Goal: Ask a question: Seek information or help from site administrators or community

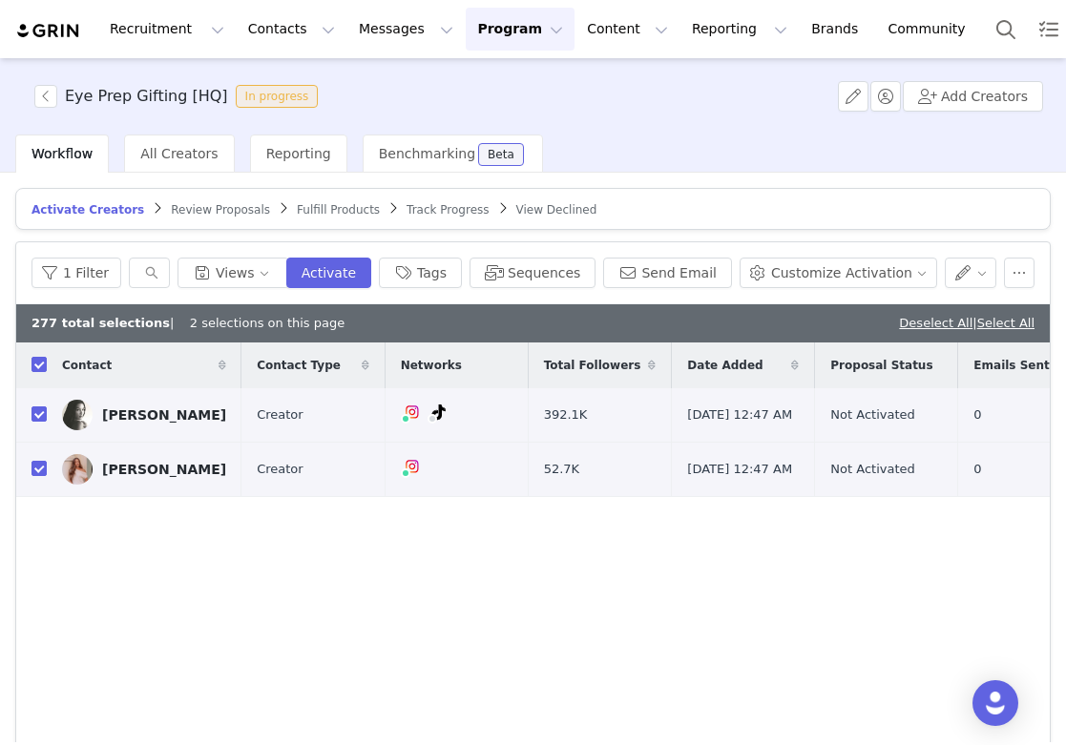
scroll to position [282, 0]
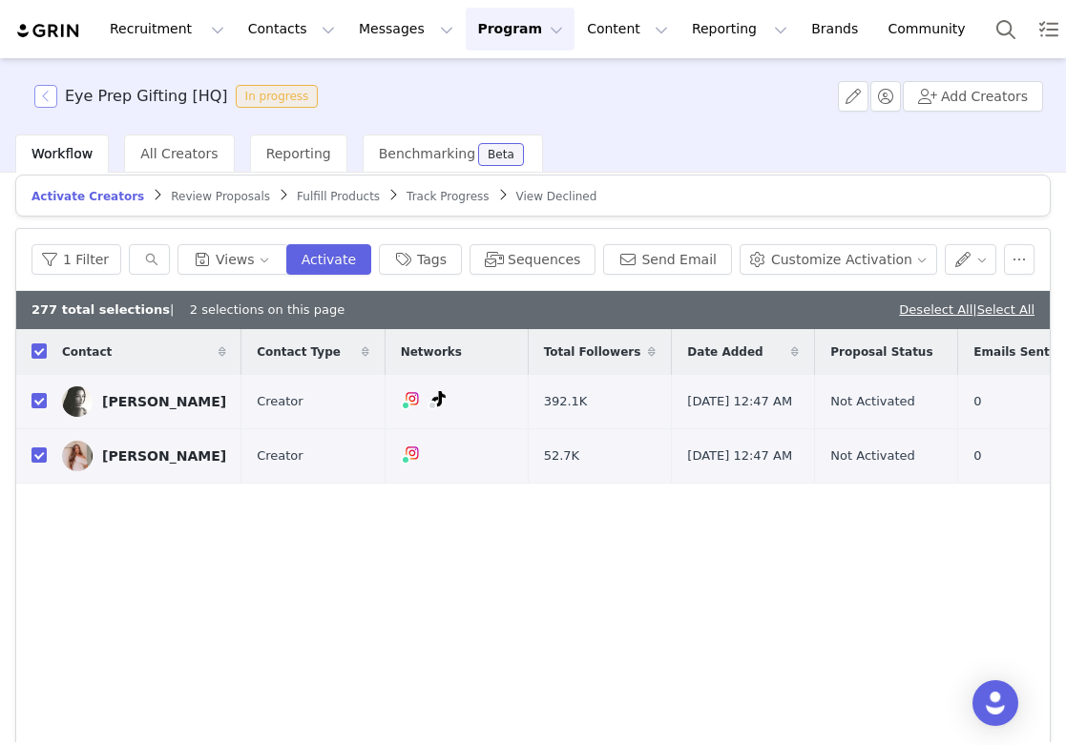
click at [52, 99] on button "button" at bounding box center [45, 96] width 23 height 23
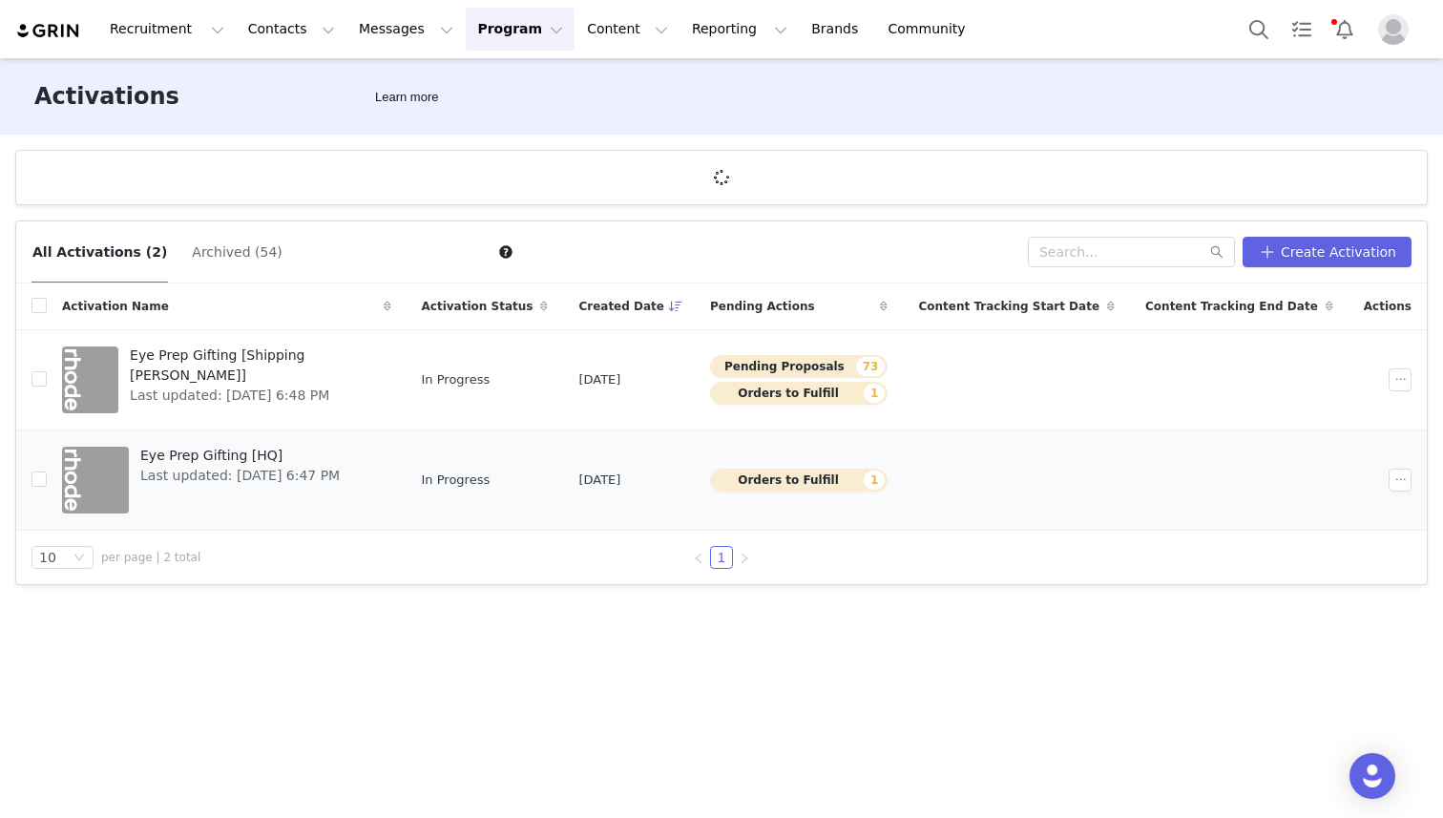
click at [199, 457] on span "Eye Prep Gifting [HQ]" at bounding box center [239, 456] width 199 height 20
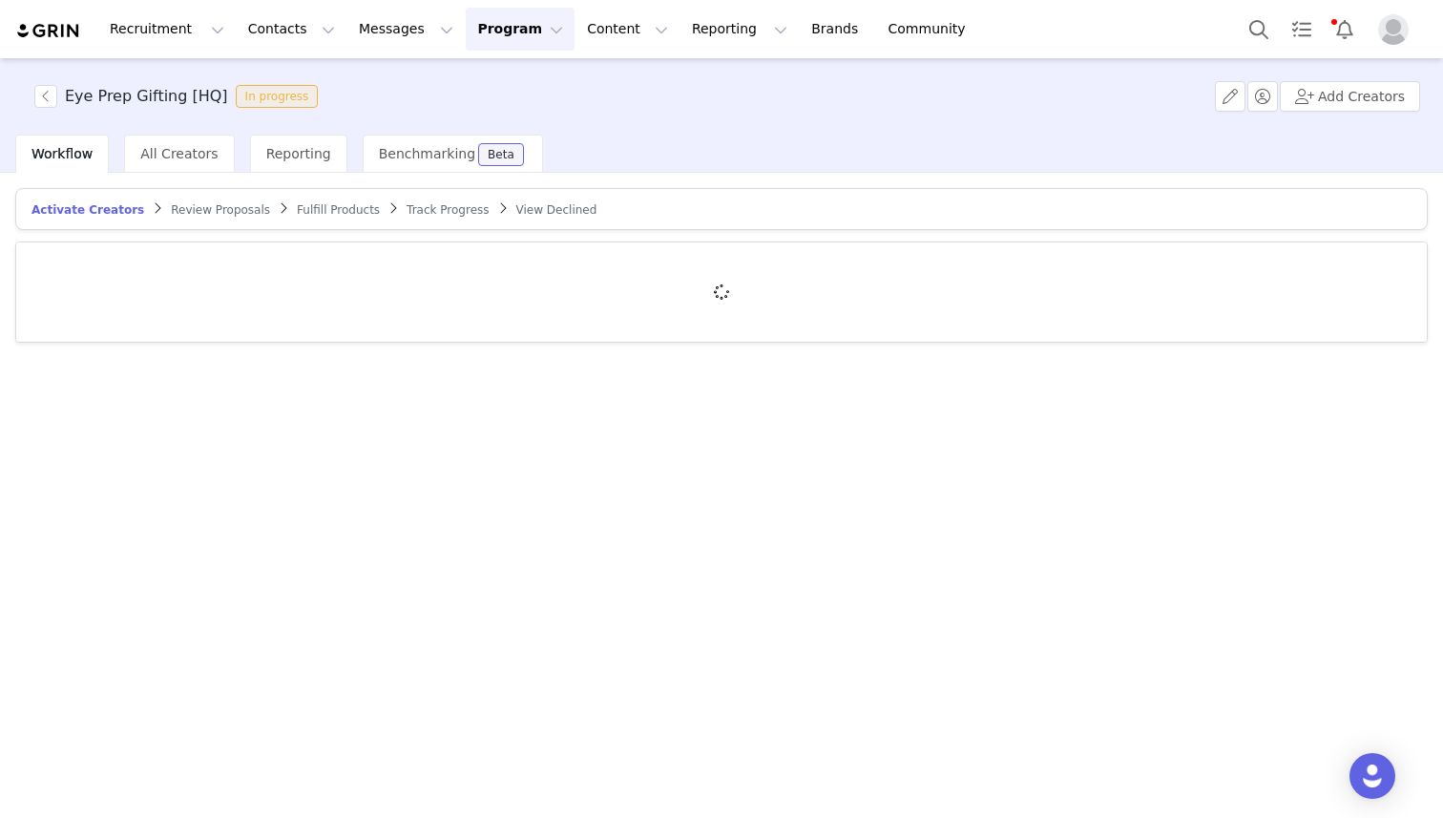
click at [182, 211] on span "Review Proposals" at bounding box center [220, 209] width 99 height 13
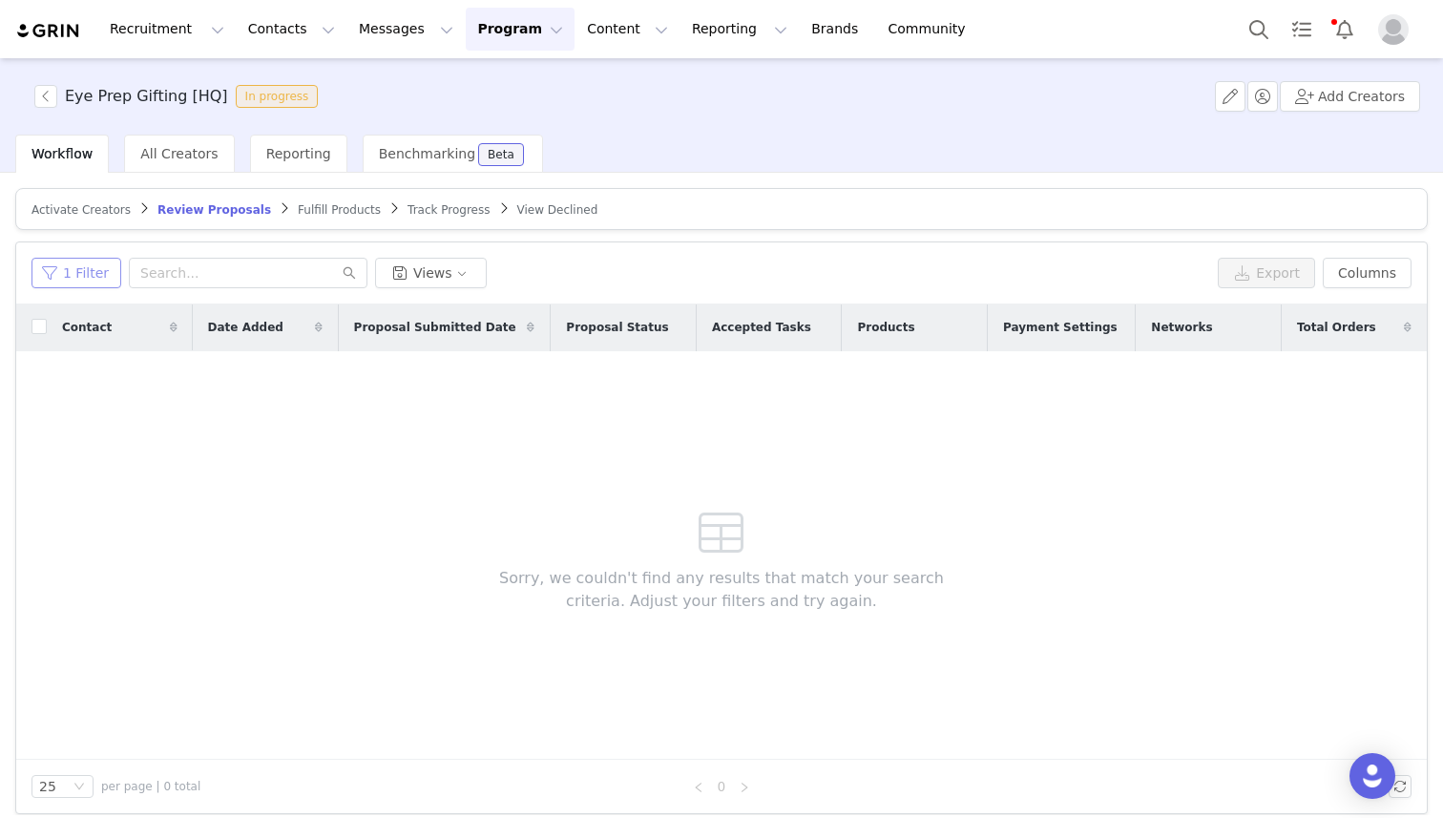
click at [62, 271] on button "1 Filter" at bounding box center [76, 273] width 90 height 31
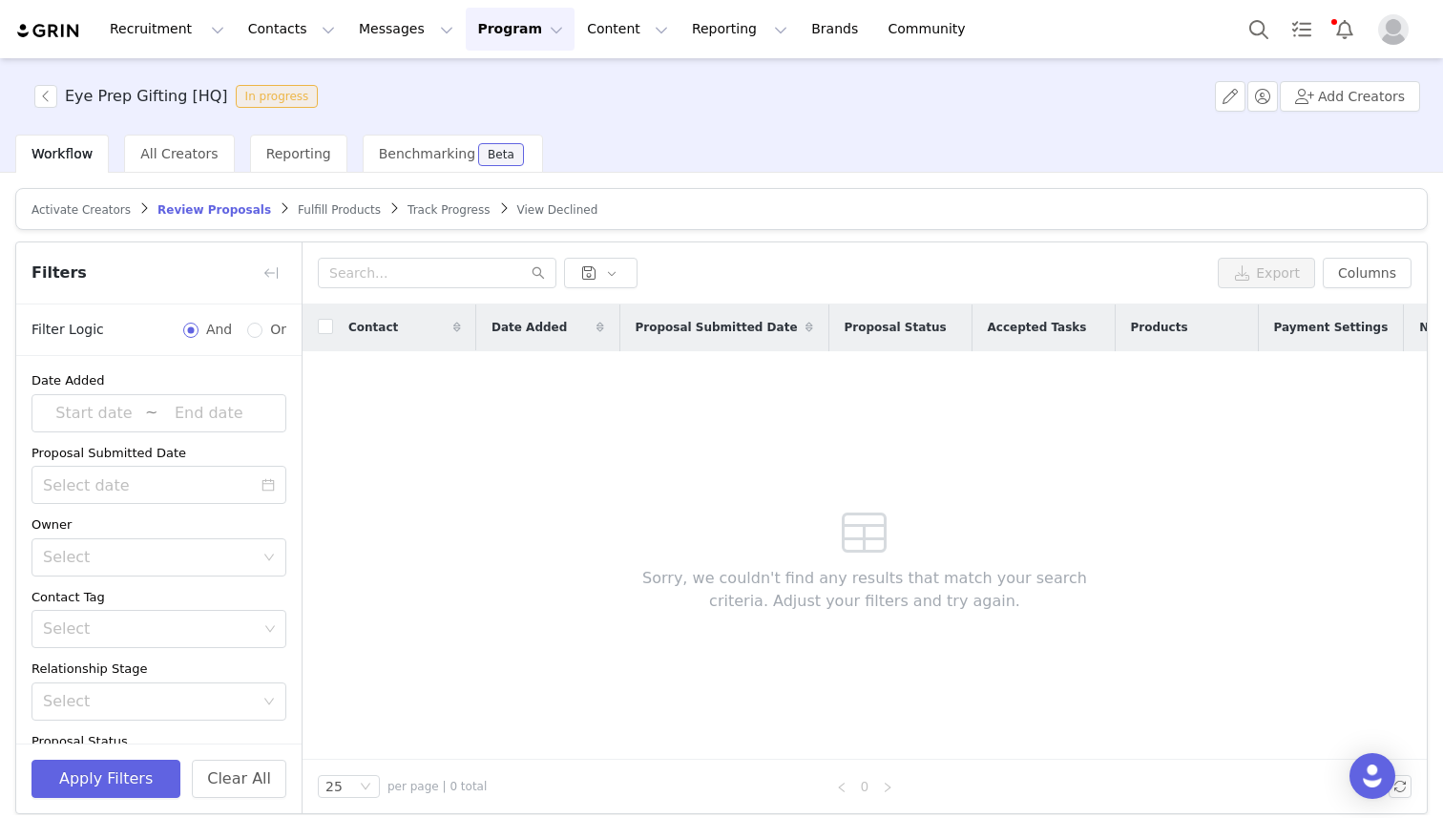
click at [90, 205] on span "Activate Creators" at bounding box center [80, 209] width 99 height 13
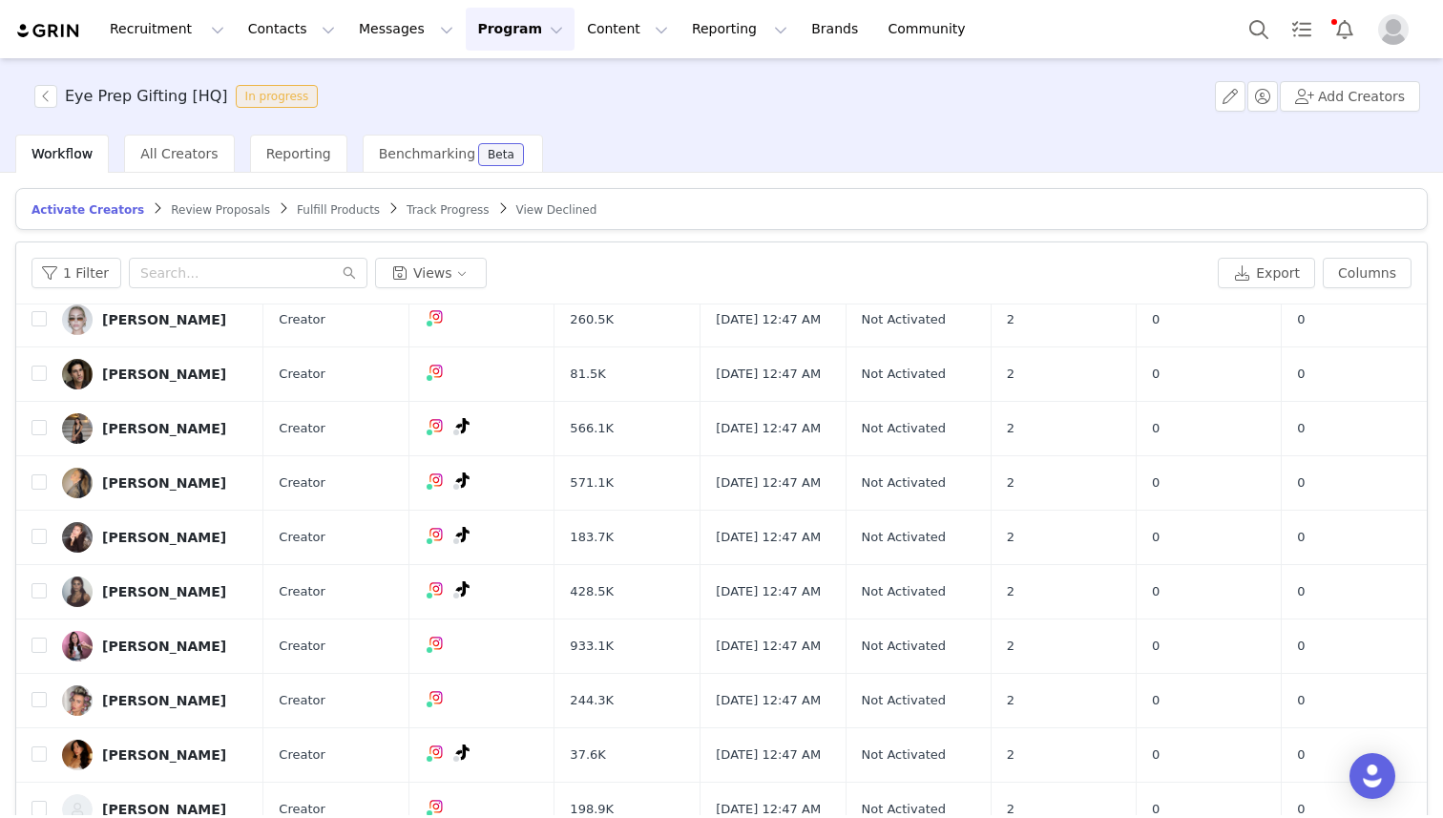
scroll to position [91, 0]
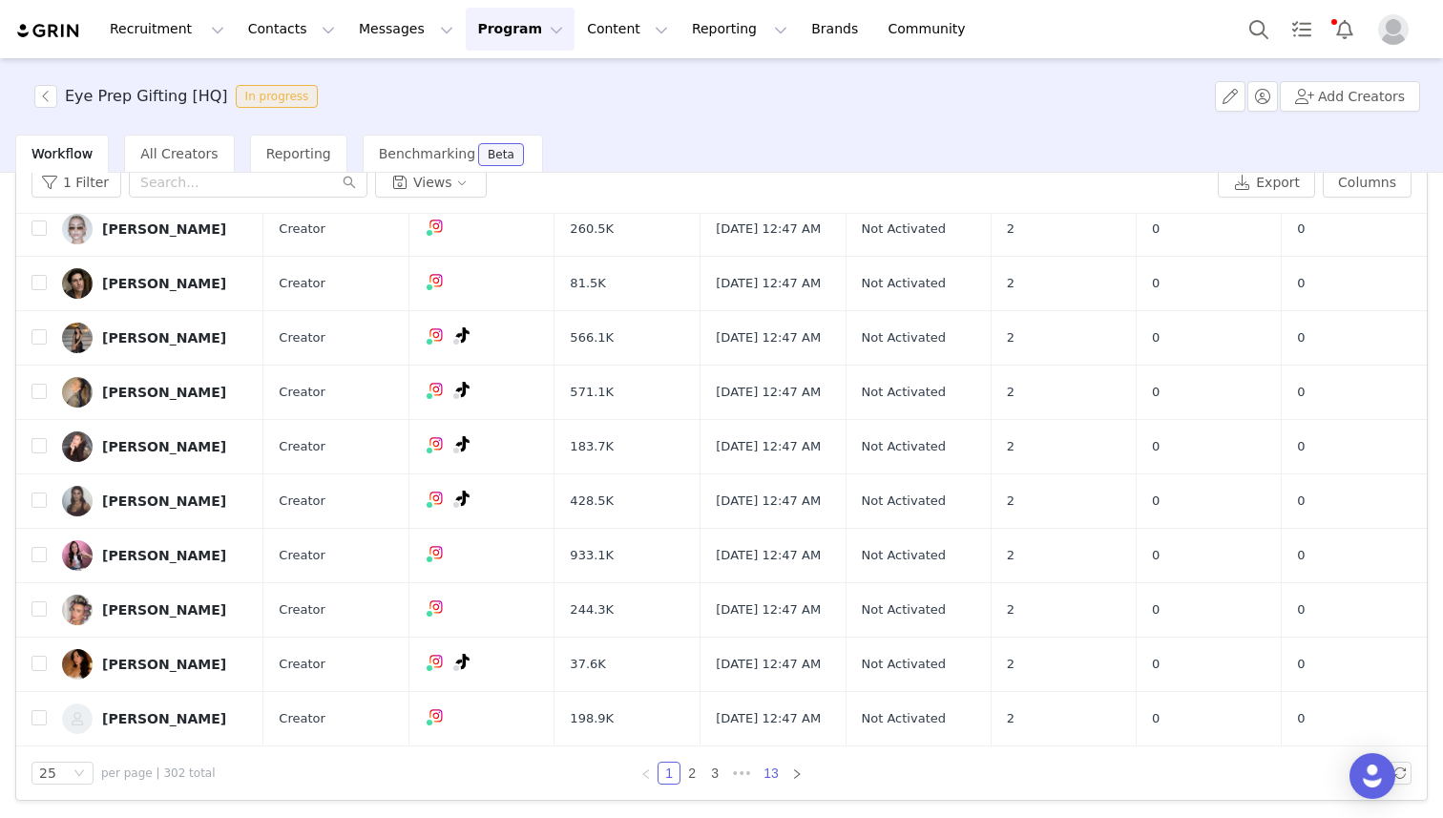
click at [773, 744] on link "13" at bounding box center [771, 772] width 27 height 21
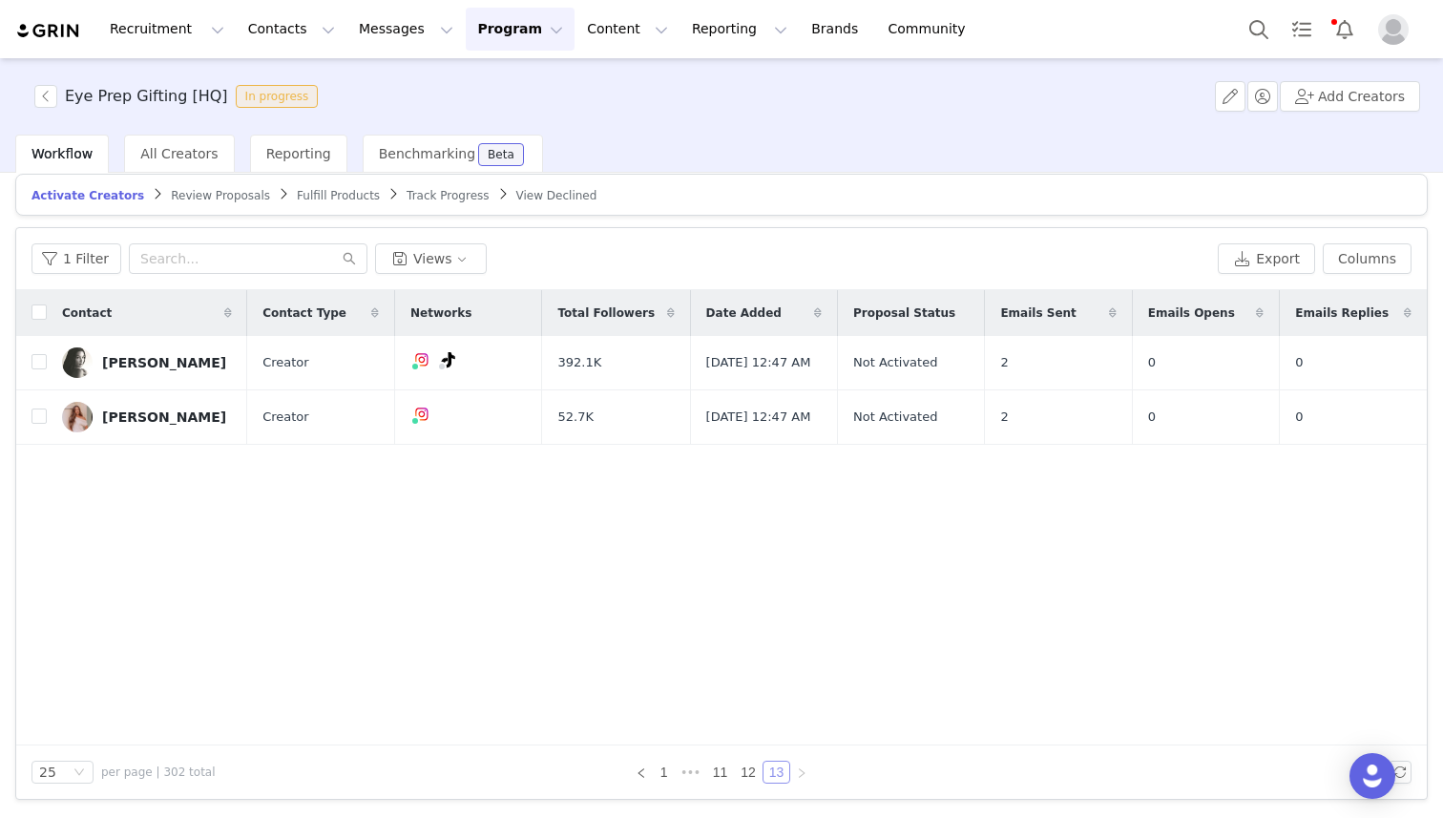
scroll to position [13, 0]
click at [43, 94] on button "button" at bounding box center [45, 96] width 23 height 23
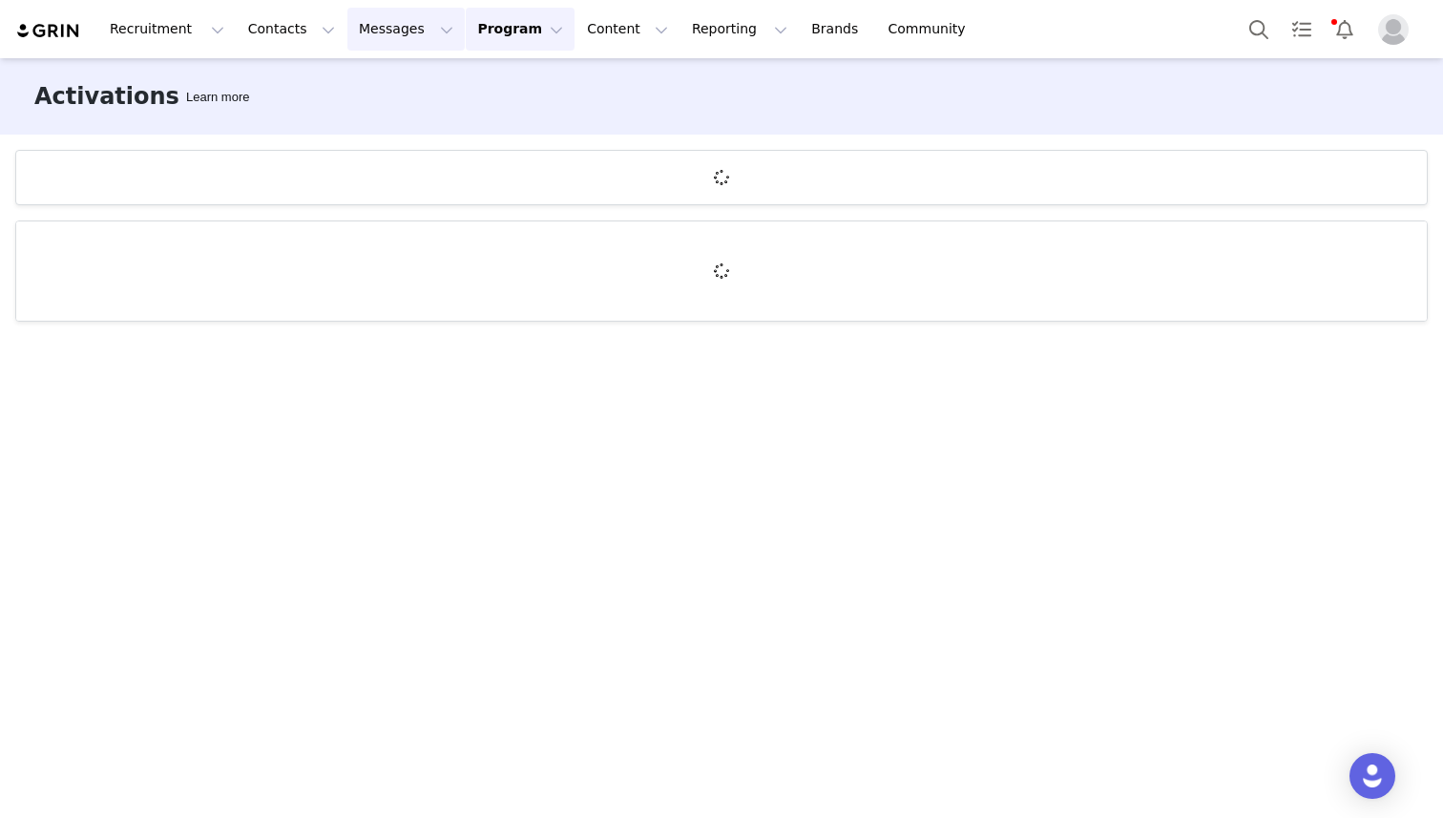
click at [387, 26] on button "Messages Messages" at bounding box center [405, 29] width 117 height 43
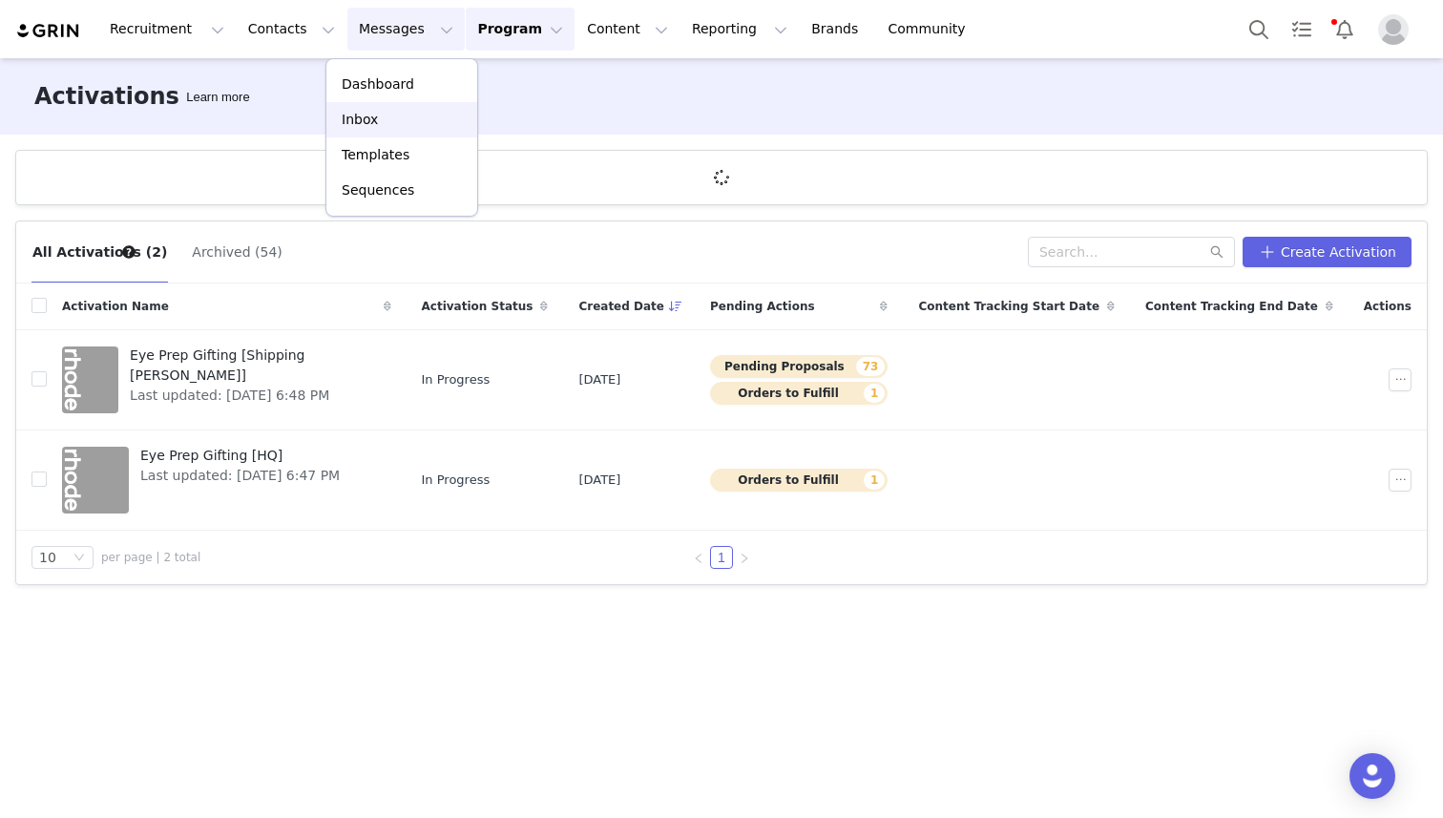
click at [395, 113] on div "Inbox" at bounding box center [402, 120] width 128 height 20
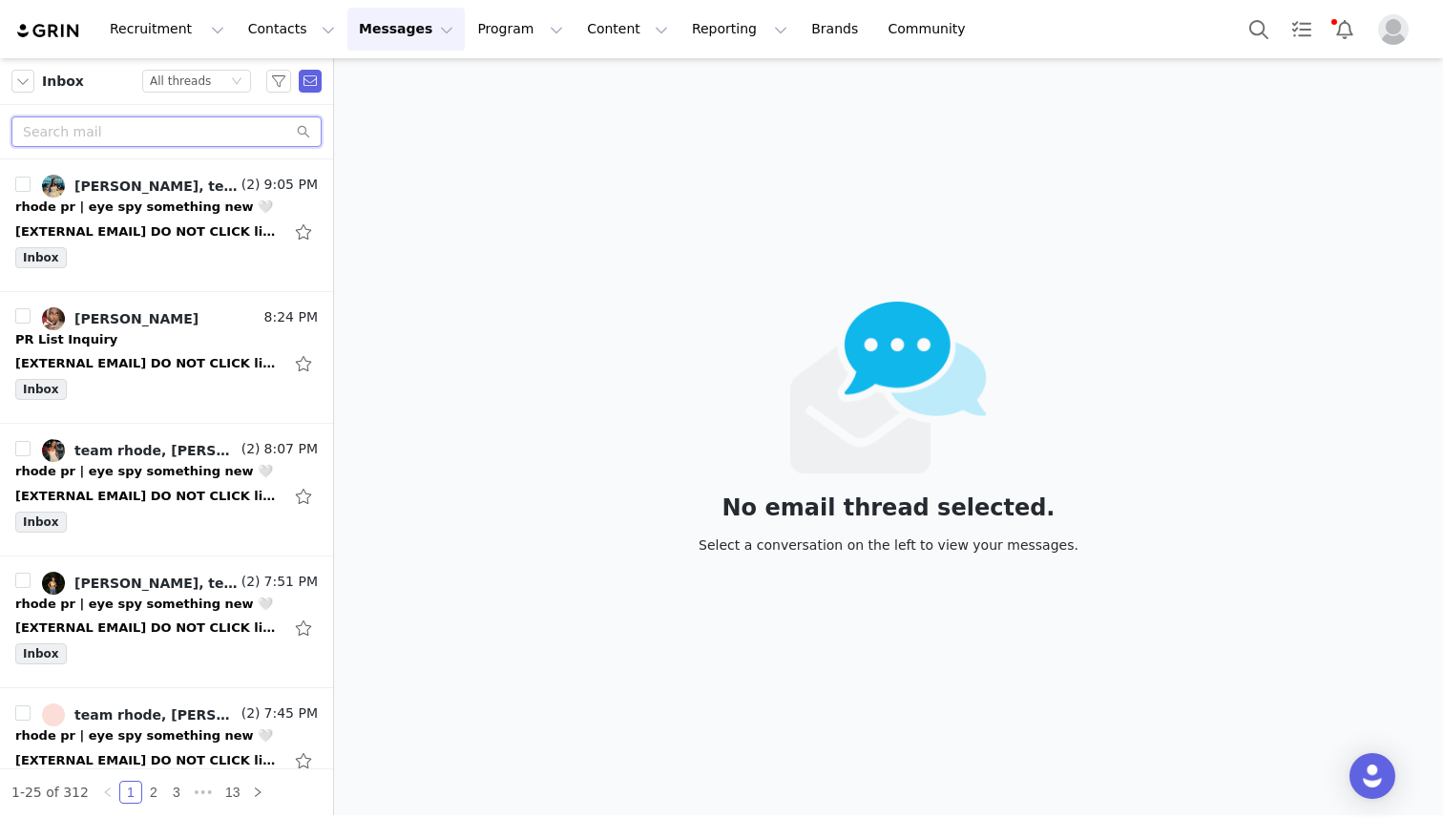
click at [202, 133] on input "text" at bounding box center [166, 131] width 310 height 31
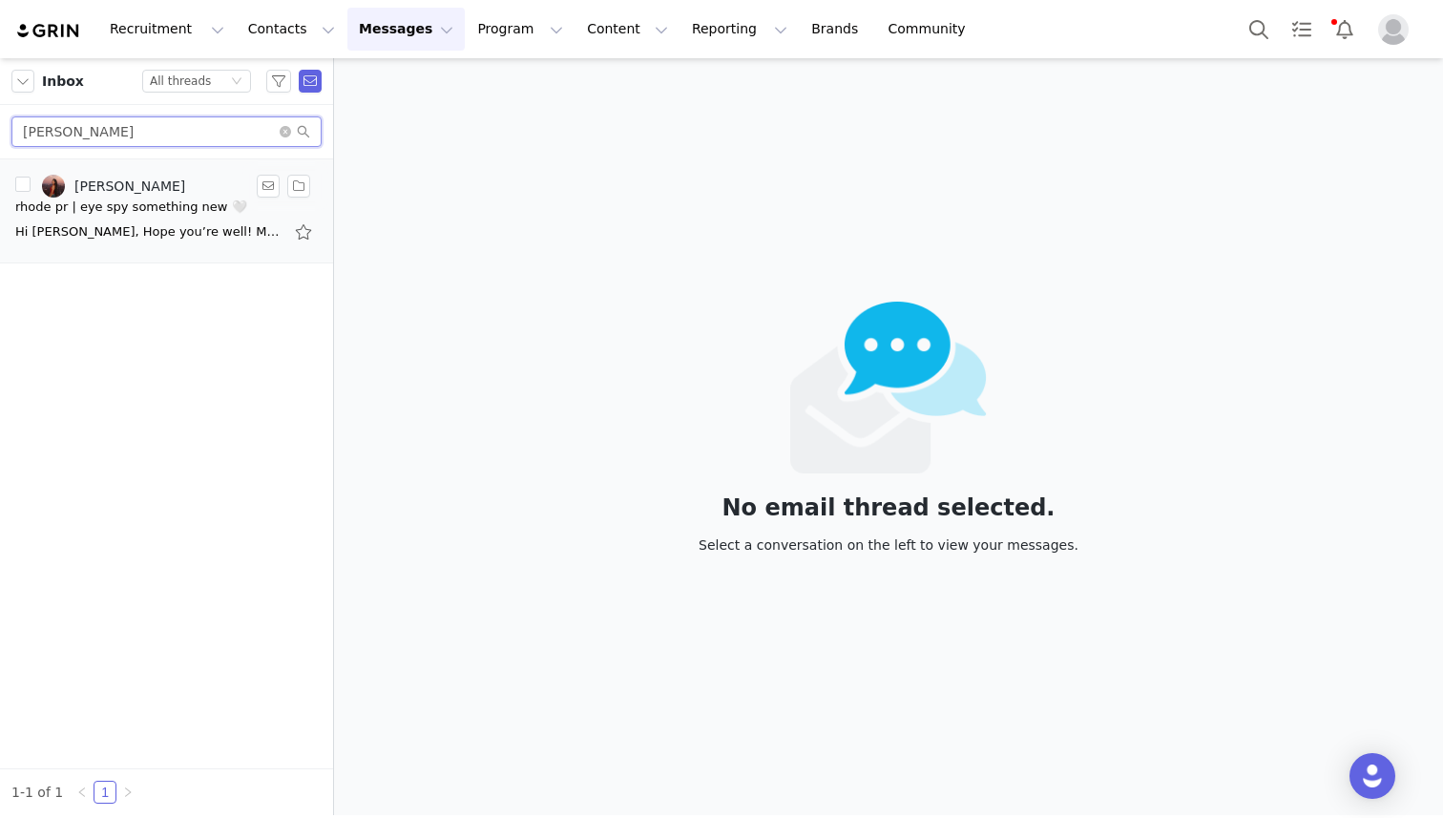
type input "samantha"
click at [119, 217] on div "Hi Samantha, Hope you’re well! My name’s Maya, and I’m on the community team at…" at bounding box center [166, 232] width 303 height 31
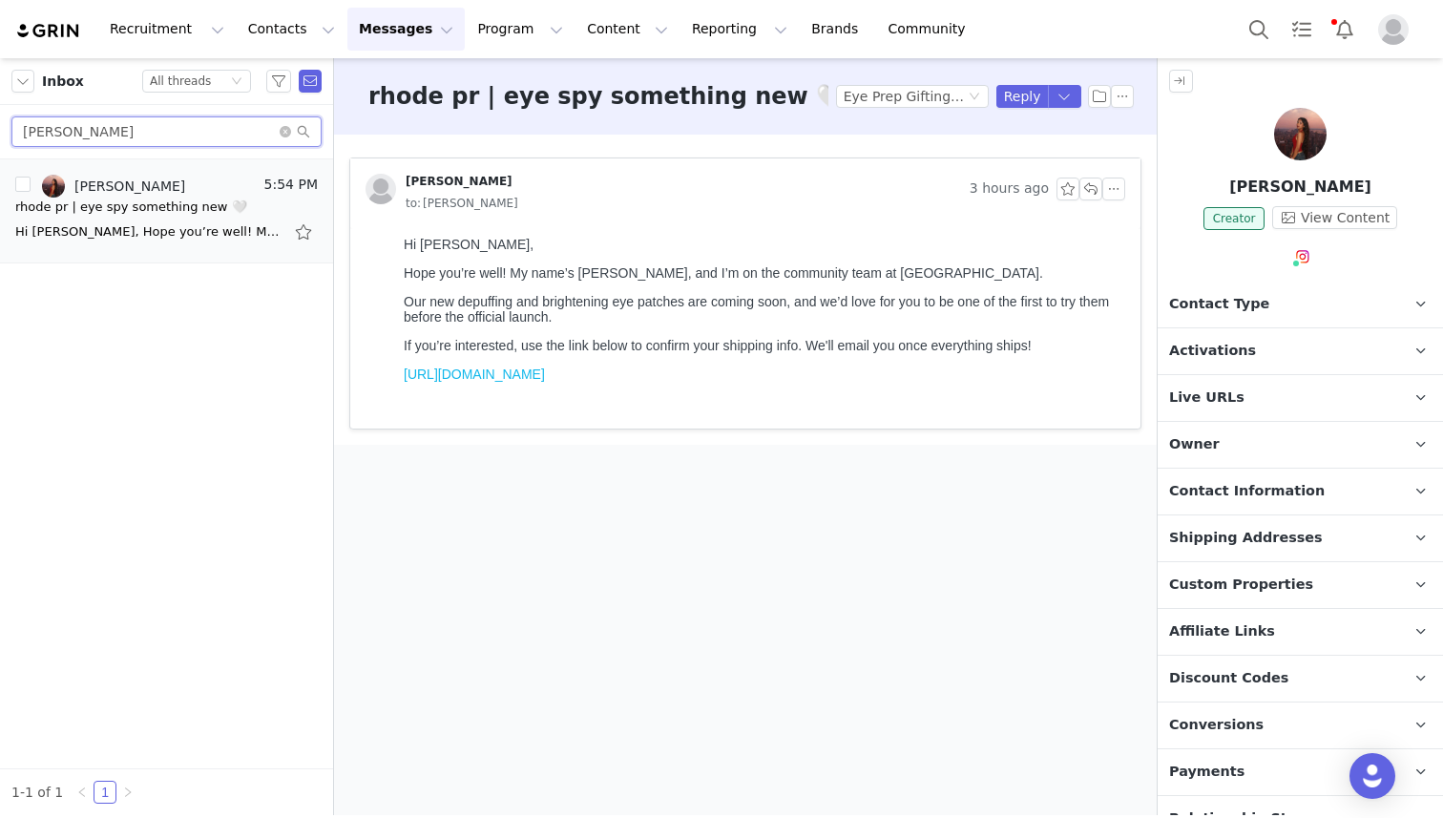
drag, startPoint x: 120, startPoint y: 135, endPoint x: 0, endPoint y: 112, distance: 122.4
click at [0, 112] on div "samantha" at bounding box center [166, 132] width 333 height 54
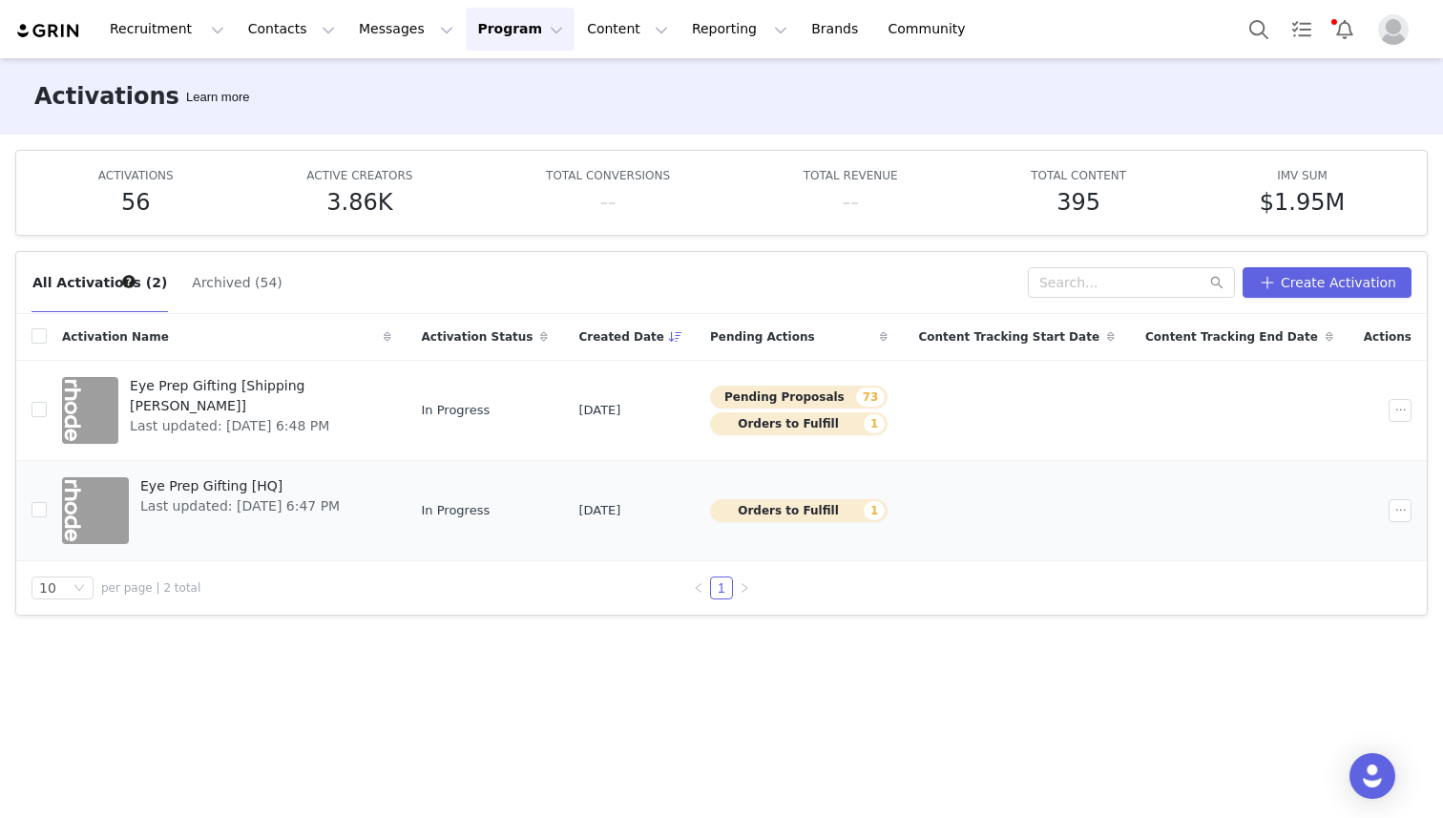
click at [252, 480] on span "Eye Prep Gifting [HQ]" at bounding box center [239, 486] width 199 height 20
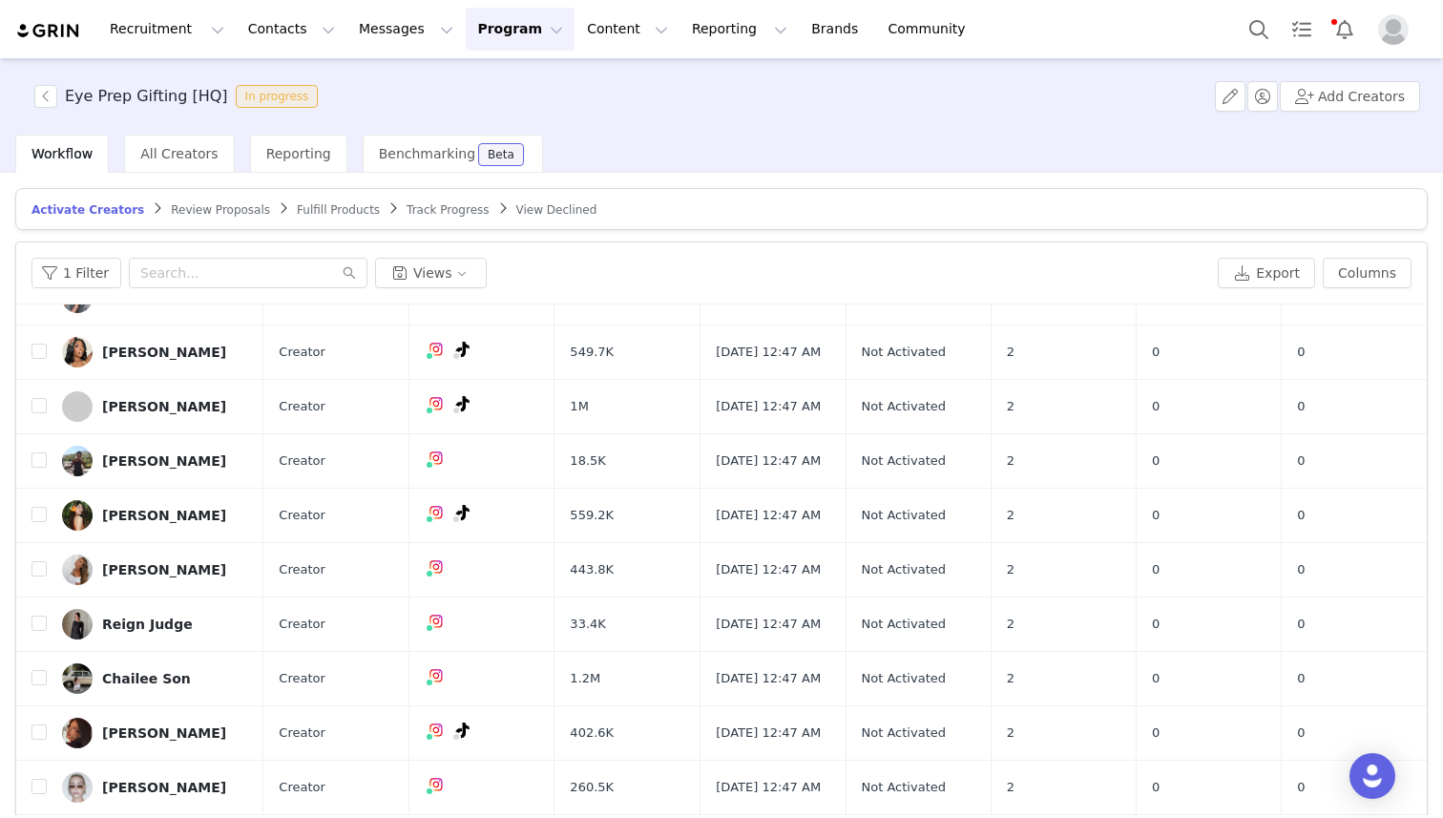
scroll to position [766, 0]
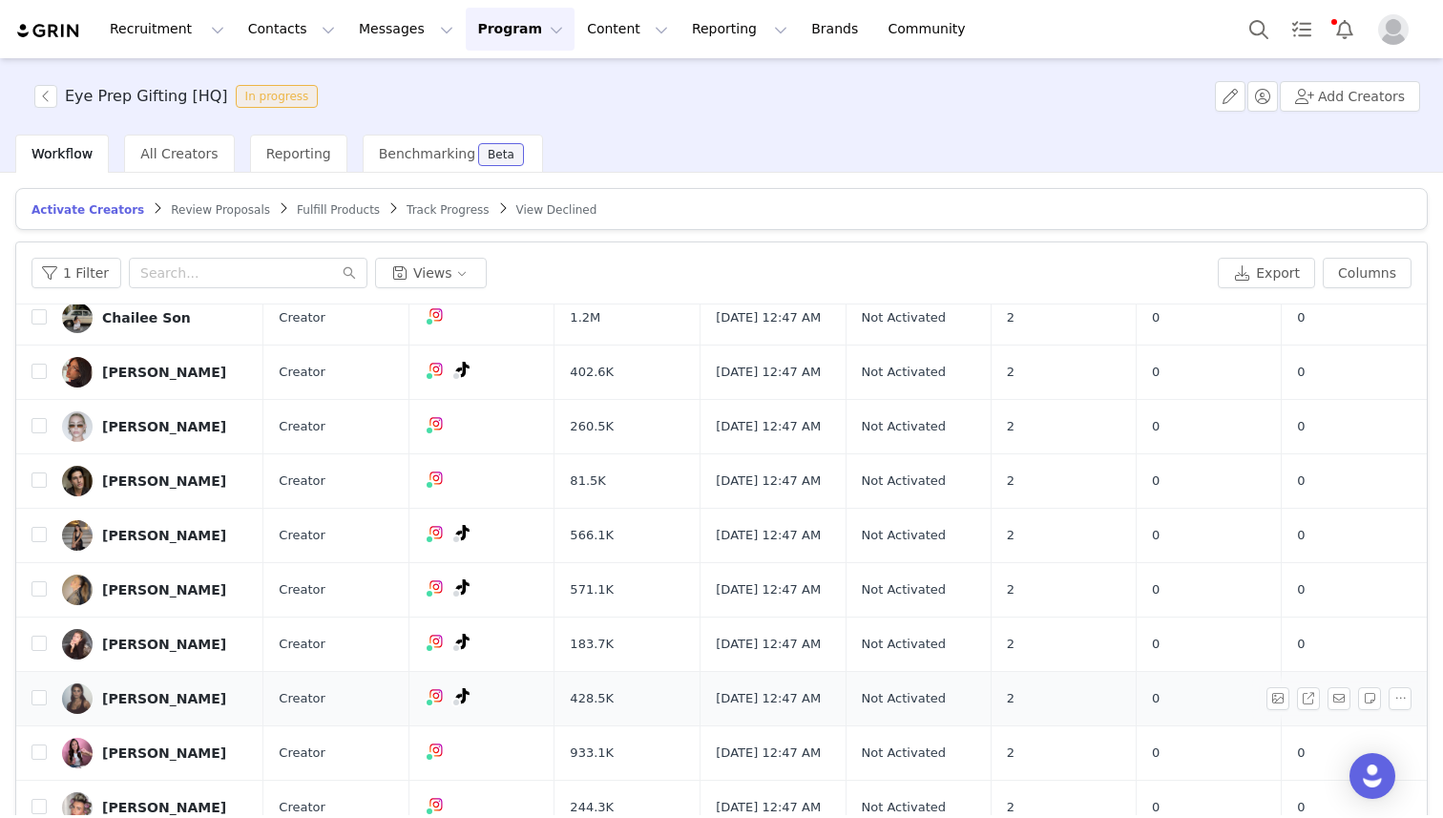
click at [200, 694] on div "[PERSON_NAME]" at bounding box center [164, 698] width 124 height 15
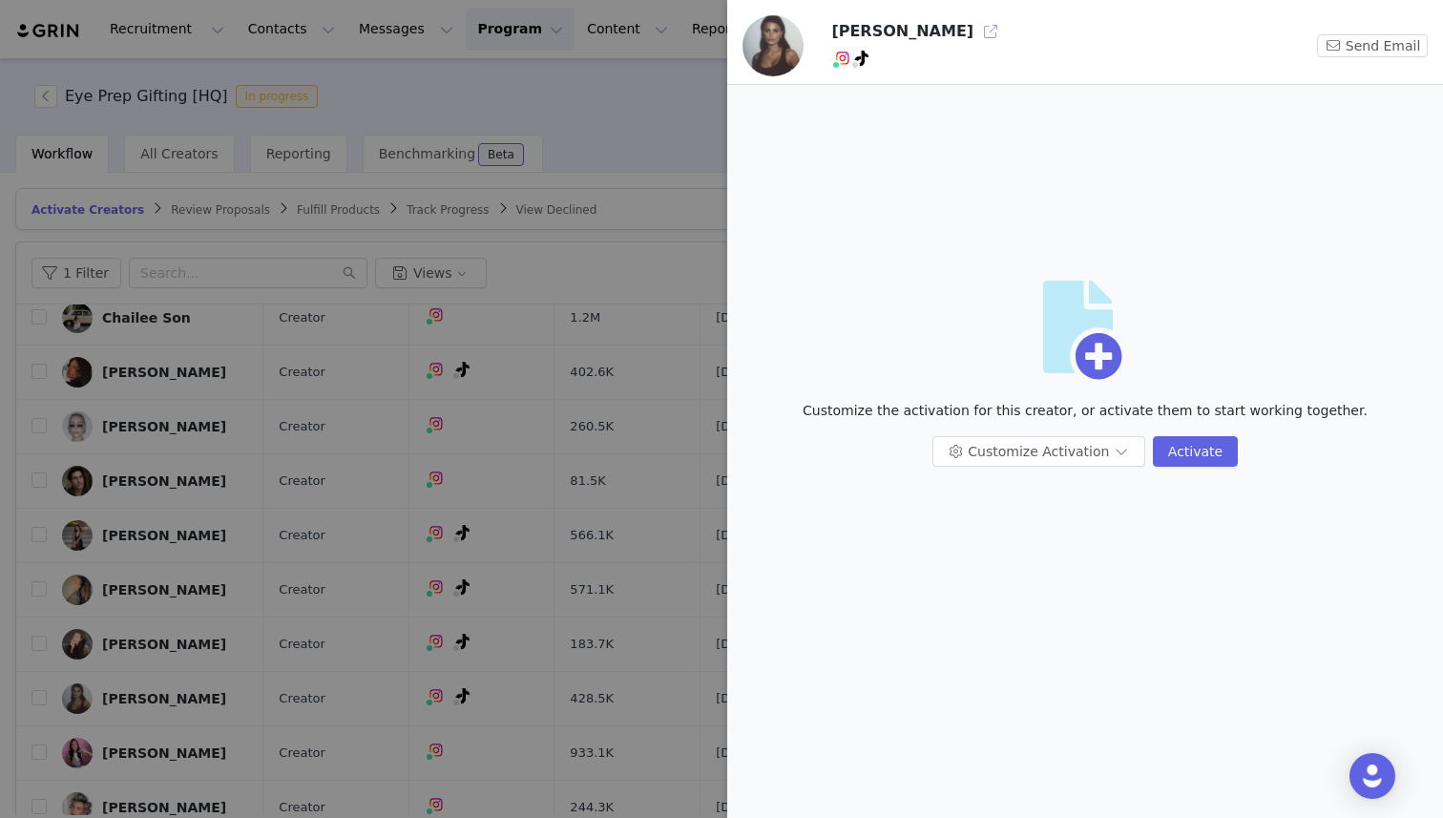
click at [983, 26] on button "button" at bounding box center [990, 31] width 31 height 31
click at [275, 146] on div at bounding box center [721, 409] width 1443 height 818
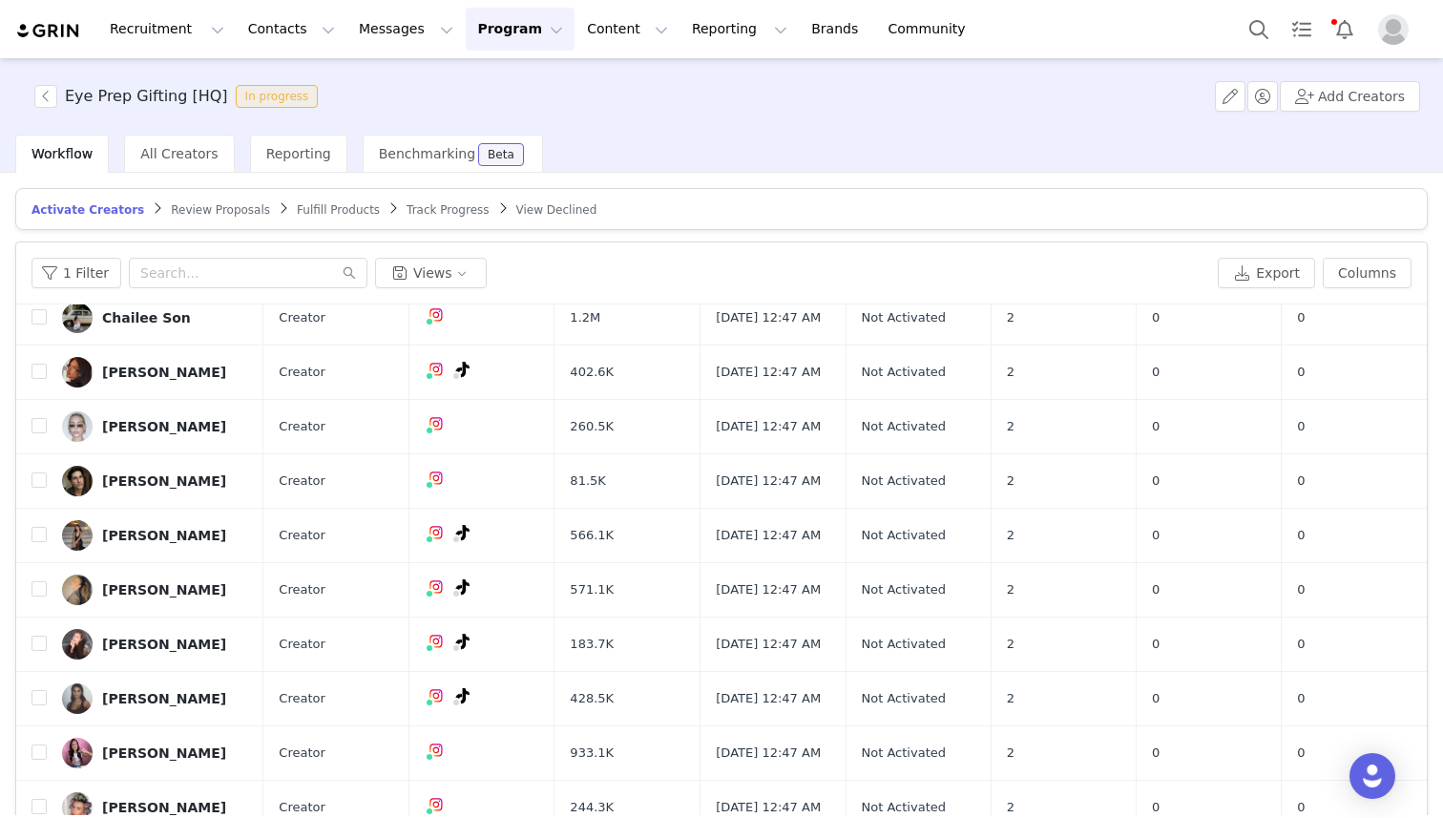
scroll to position [0, 0]
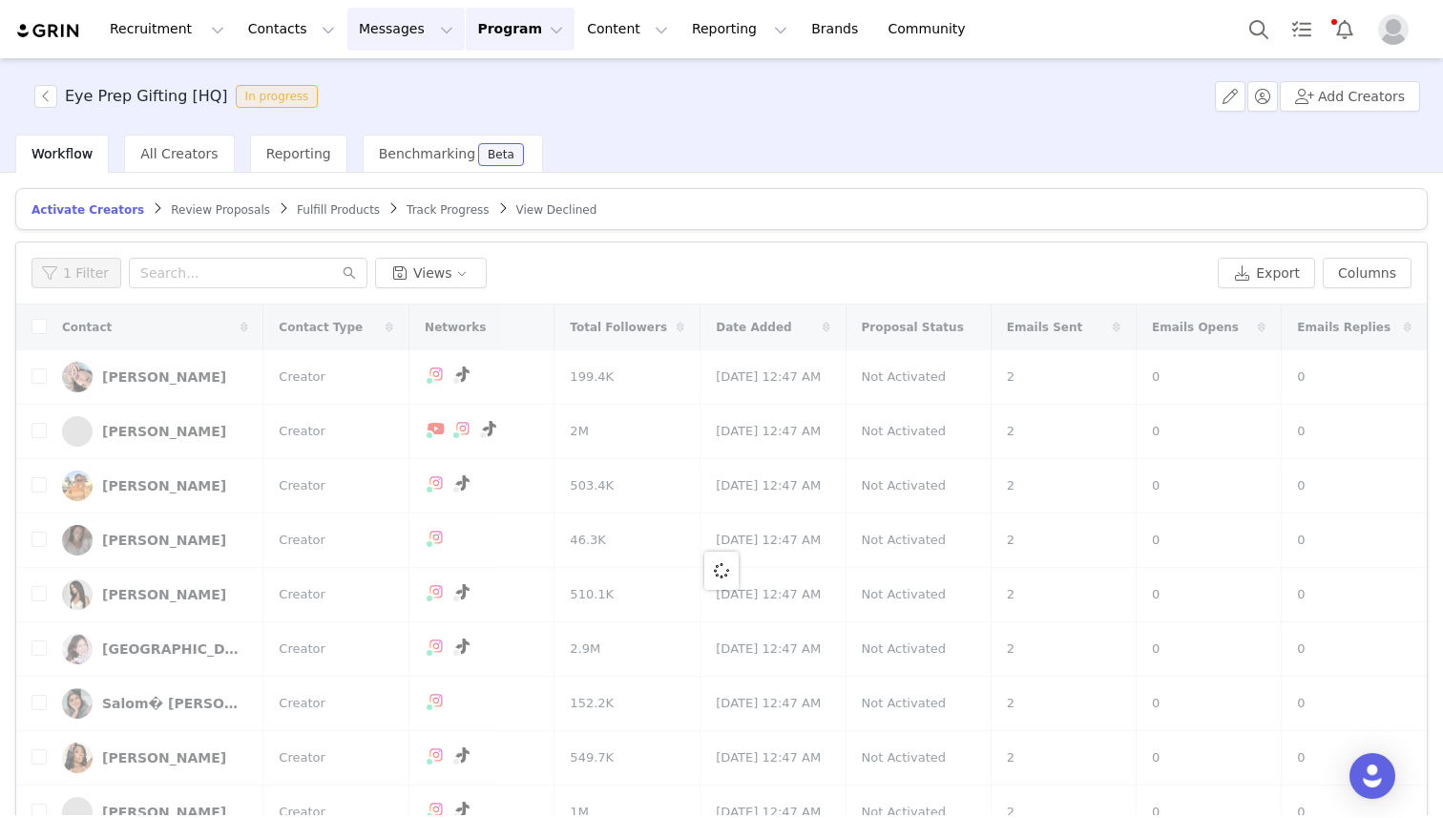
click at [373, 33] on button "Messages Messages" at bounding box center [405, 29] width 117 height 43
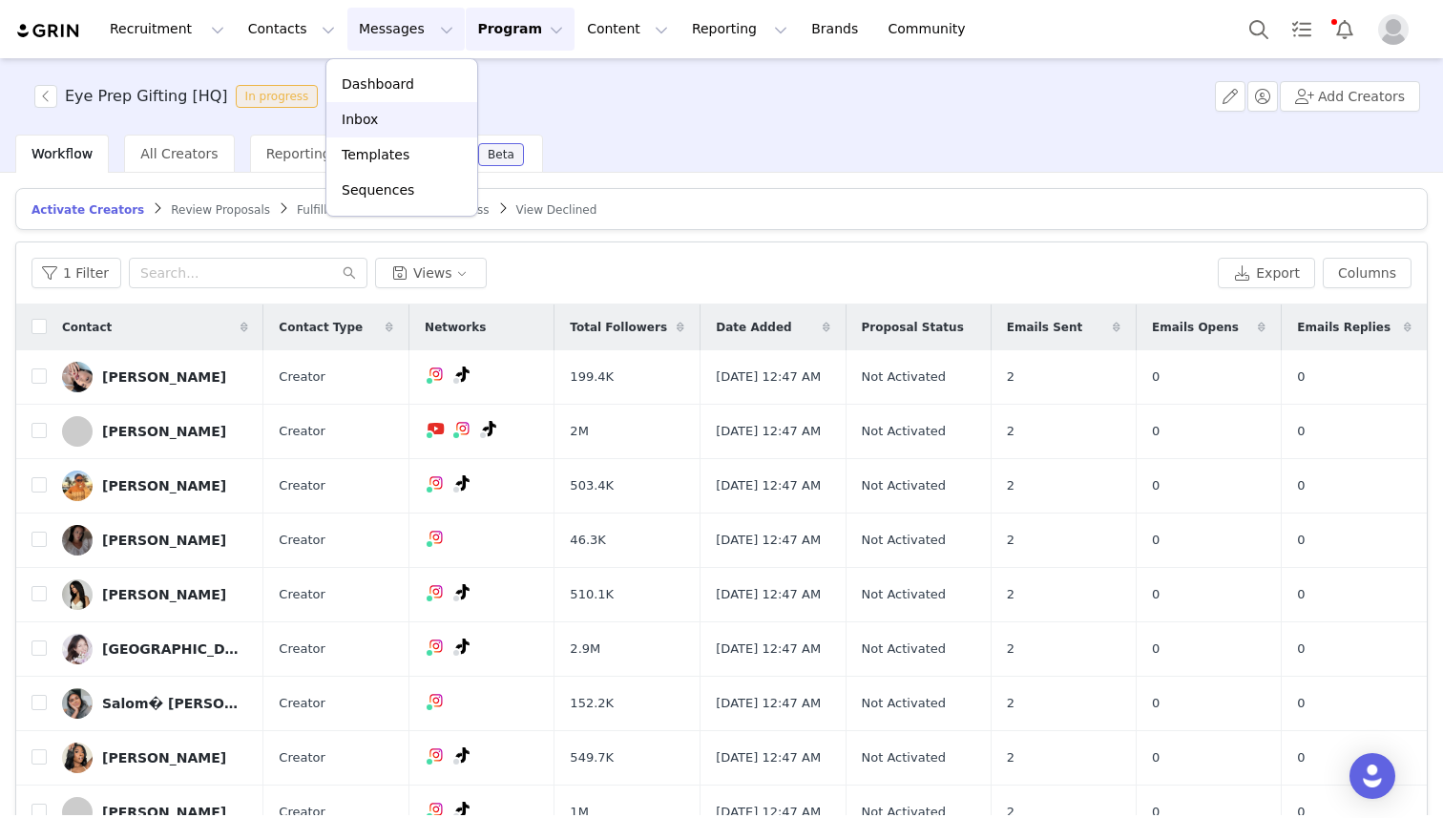
click at [359, 123] on p "Inbox" at bounding box center [360, 120] width 36 height 20
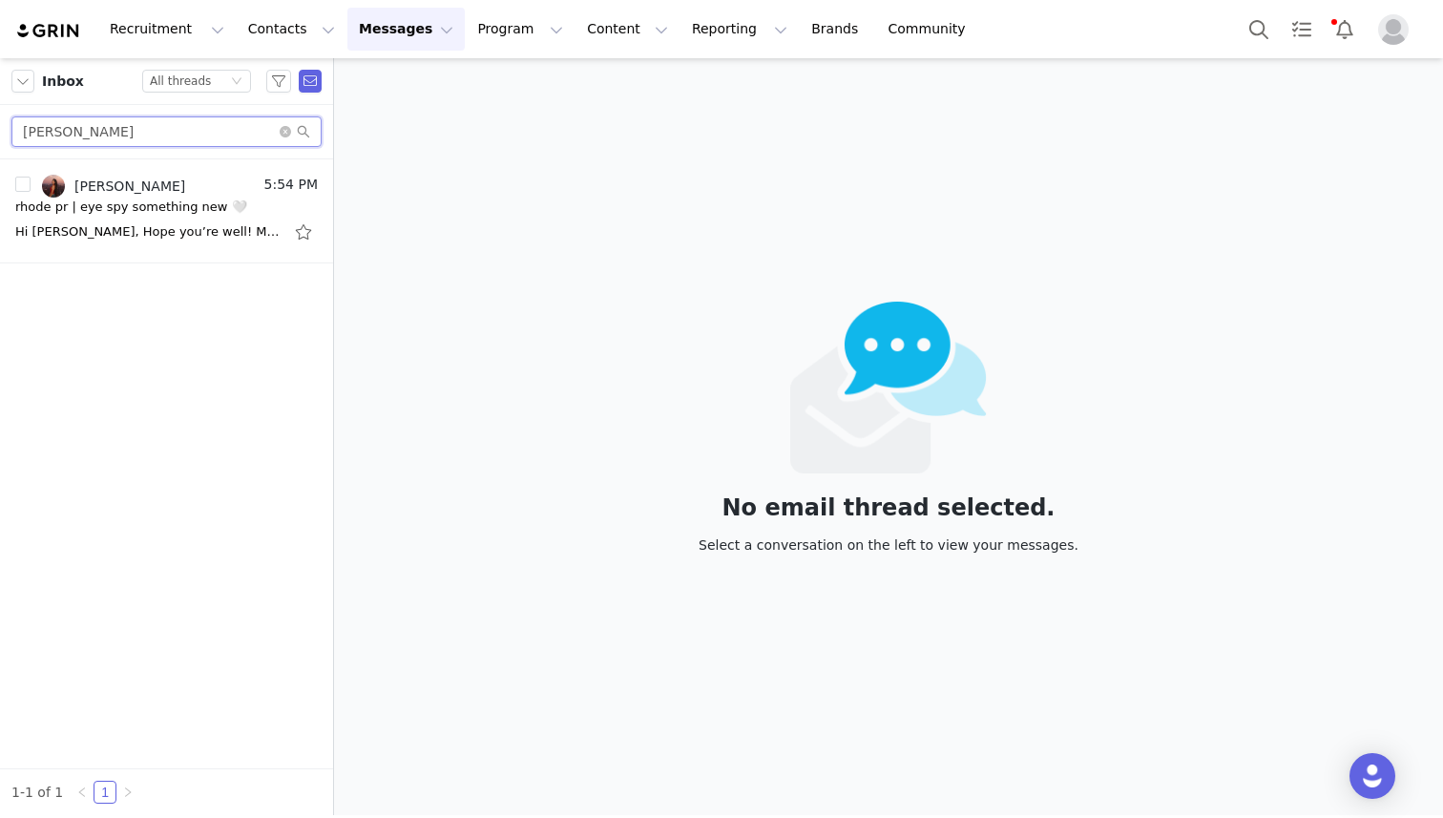
drag, startPoint x: 114, startPoint y: 136, endPoint x: 0, endPoint y: 121, distance: 114.5
click at [0, 122] on div "samantha" at bounding box center [166, 132] width 333 height 54
paste input "[EMAIL_ADDRESS][DOMAIN_NAME]"
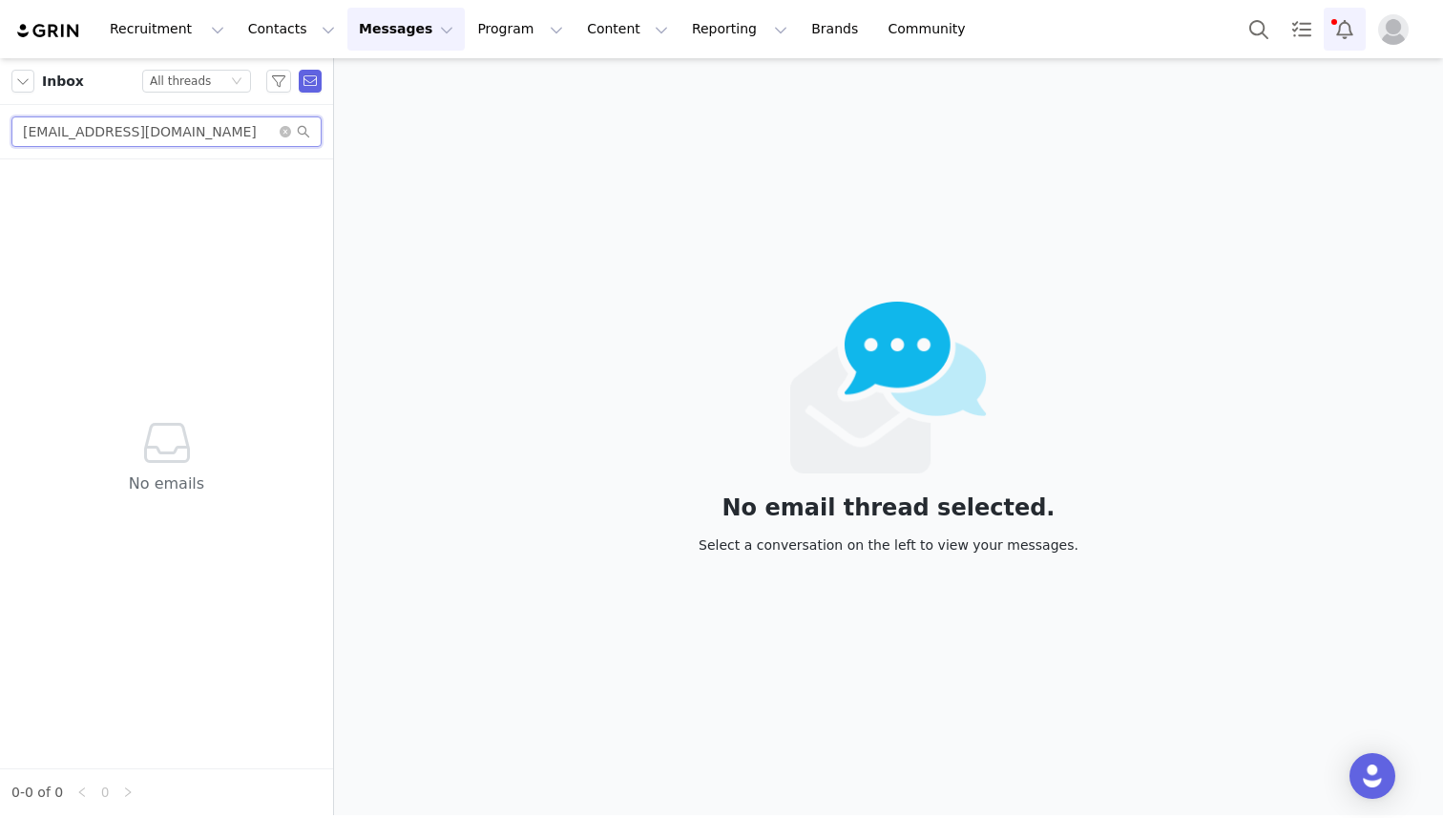
type input "[EMAIL_ADDRESS][DOMAIN_NAME]"
click at [1065, 33] on button "Notifications" at bounding box center [1345, 29] width 42 height 43
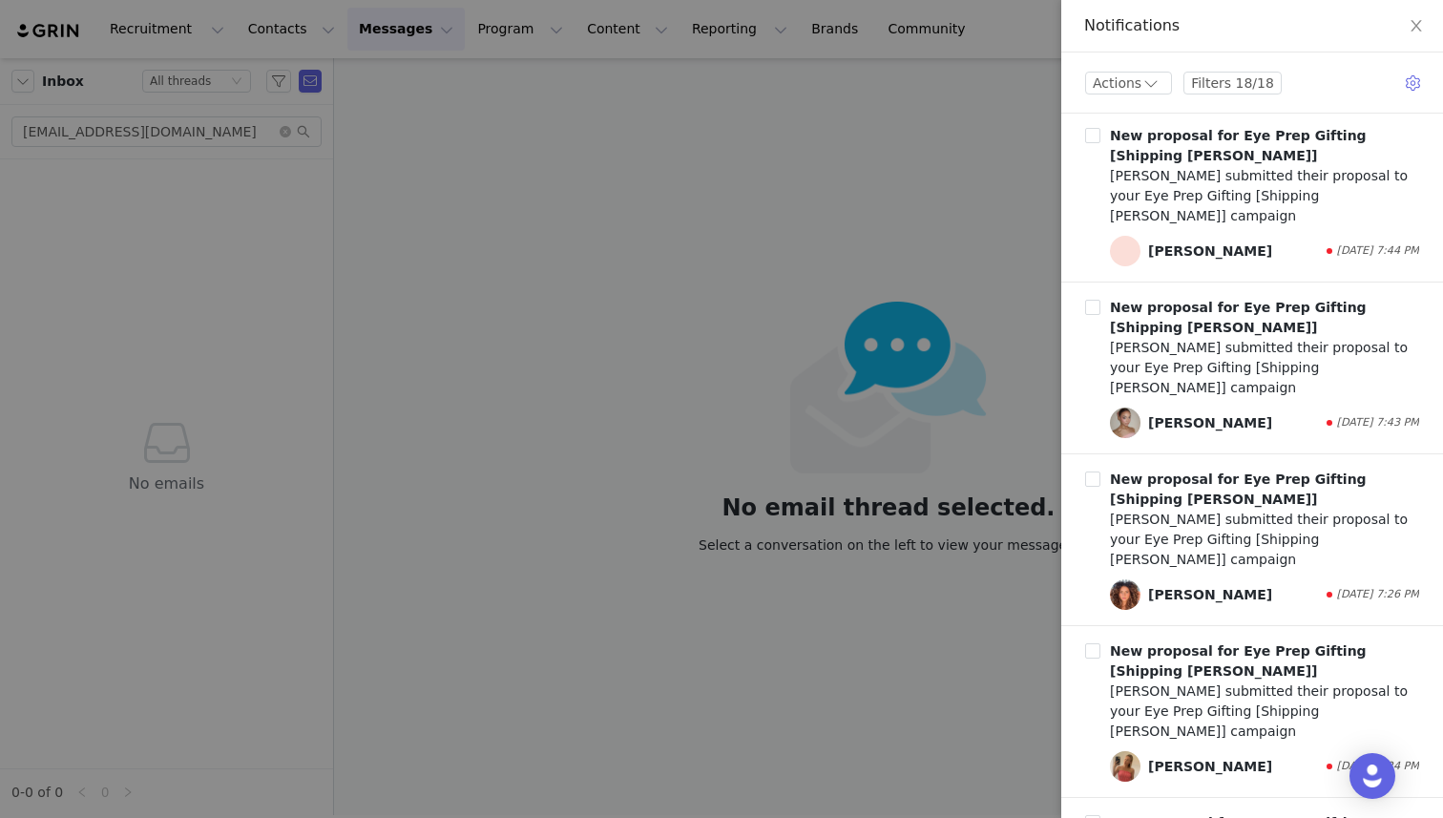
scroll to position [701, 0]
click at [616, 213] on div at bounding box center [721, 409] width 1443 height 818
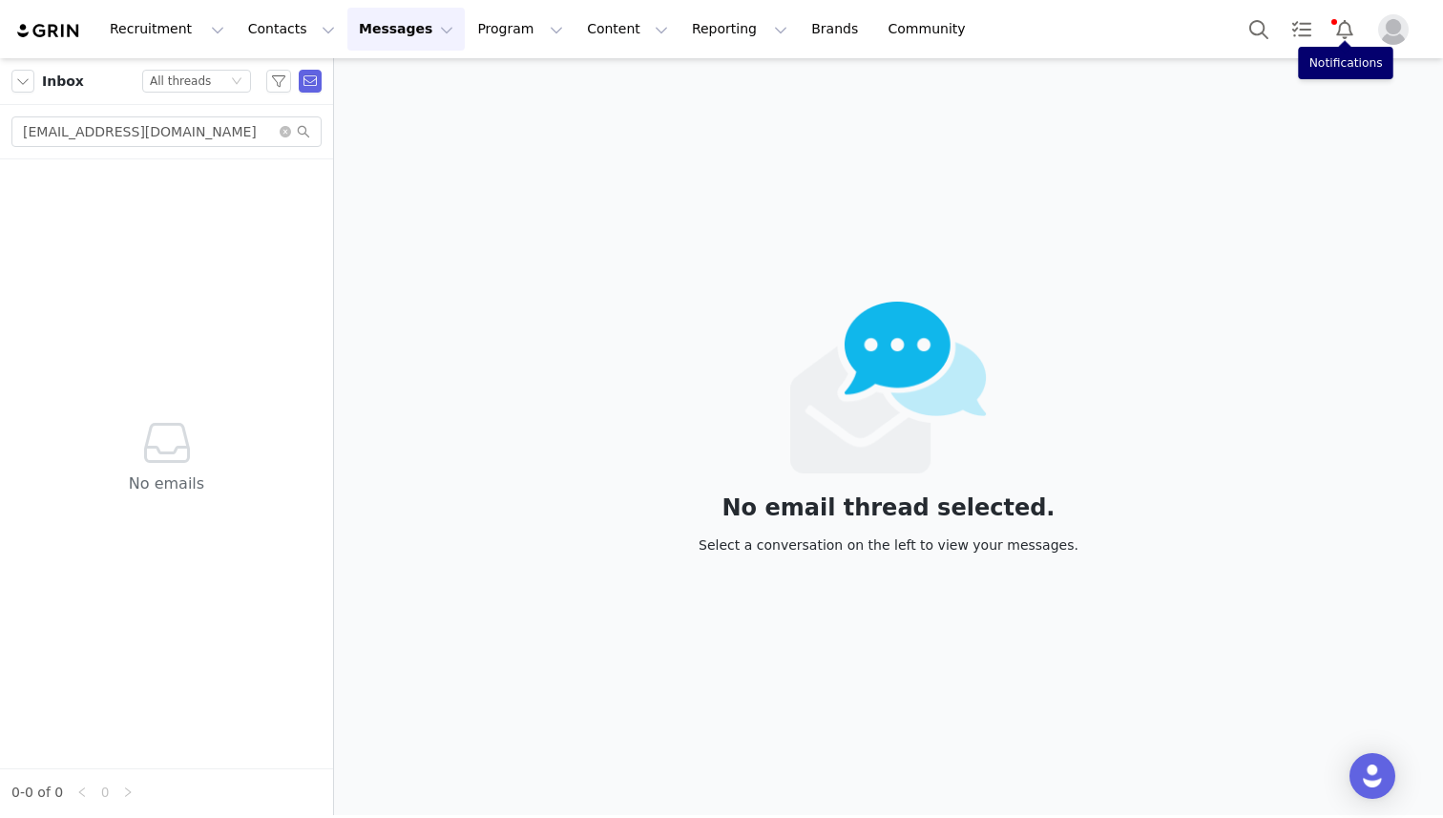
click at [389, 24] on button "Messages Messages" at bounding box center [405, 29] width 117 height 43
click at [405, 189] on p "Sequences" at bounding box center [378, 190] width 73 height 20
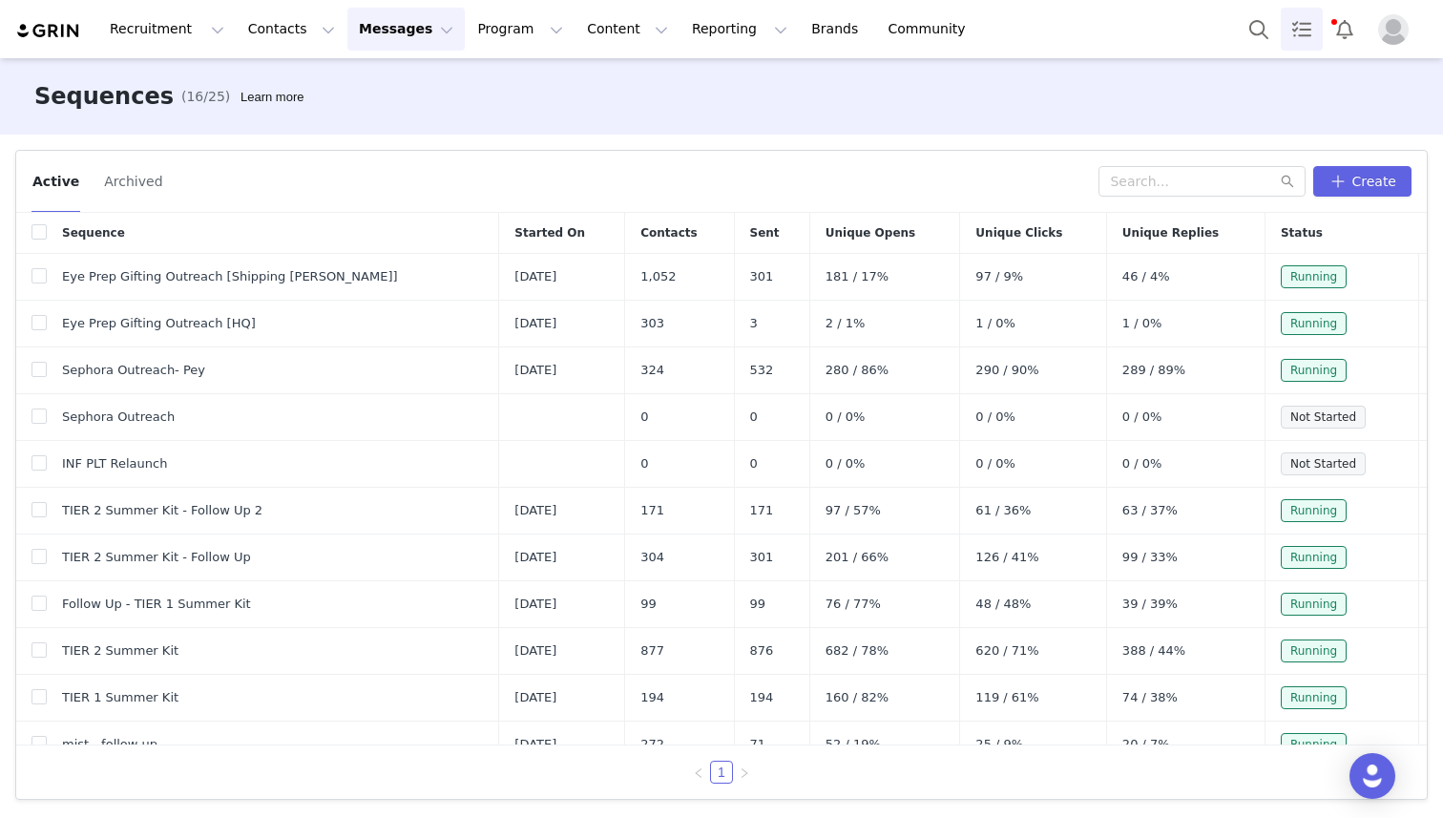
click at [1065, 32] on link "Tasks" at bounding box center [1302, 29] width 42 height 43
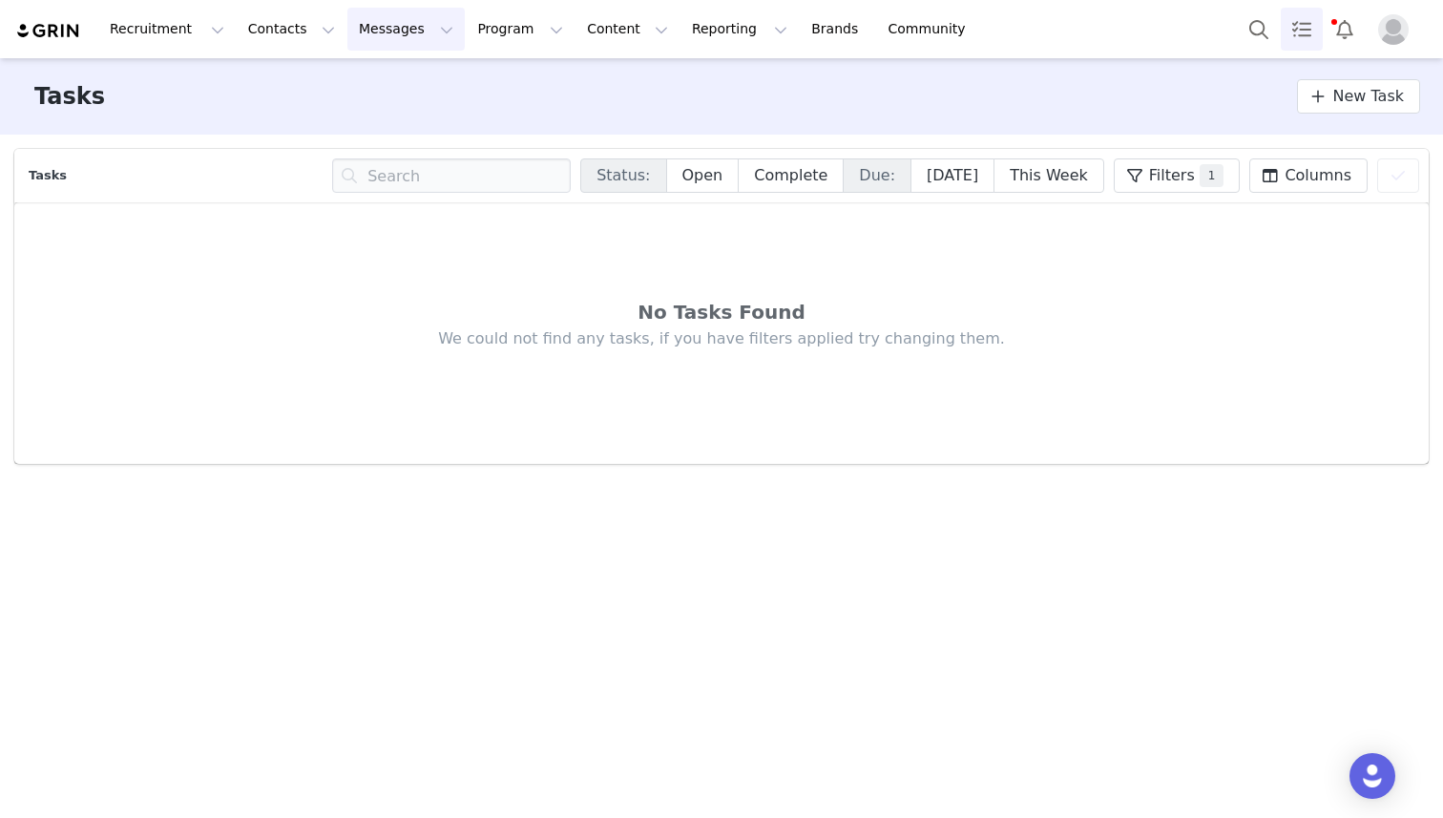
click at [391, 39] on button "Messages Messages" at bounding box center [405, 29] width 117 height 43
click at [390, 194] on p "Sequences" at bounding box center [378, 190] width 73 height 20
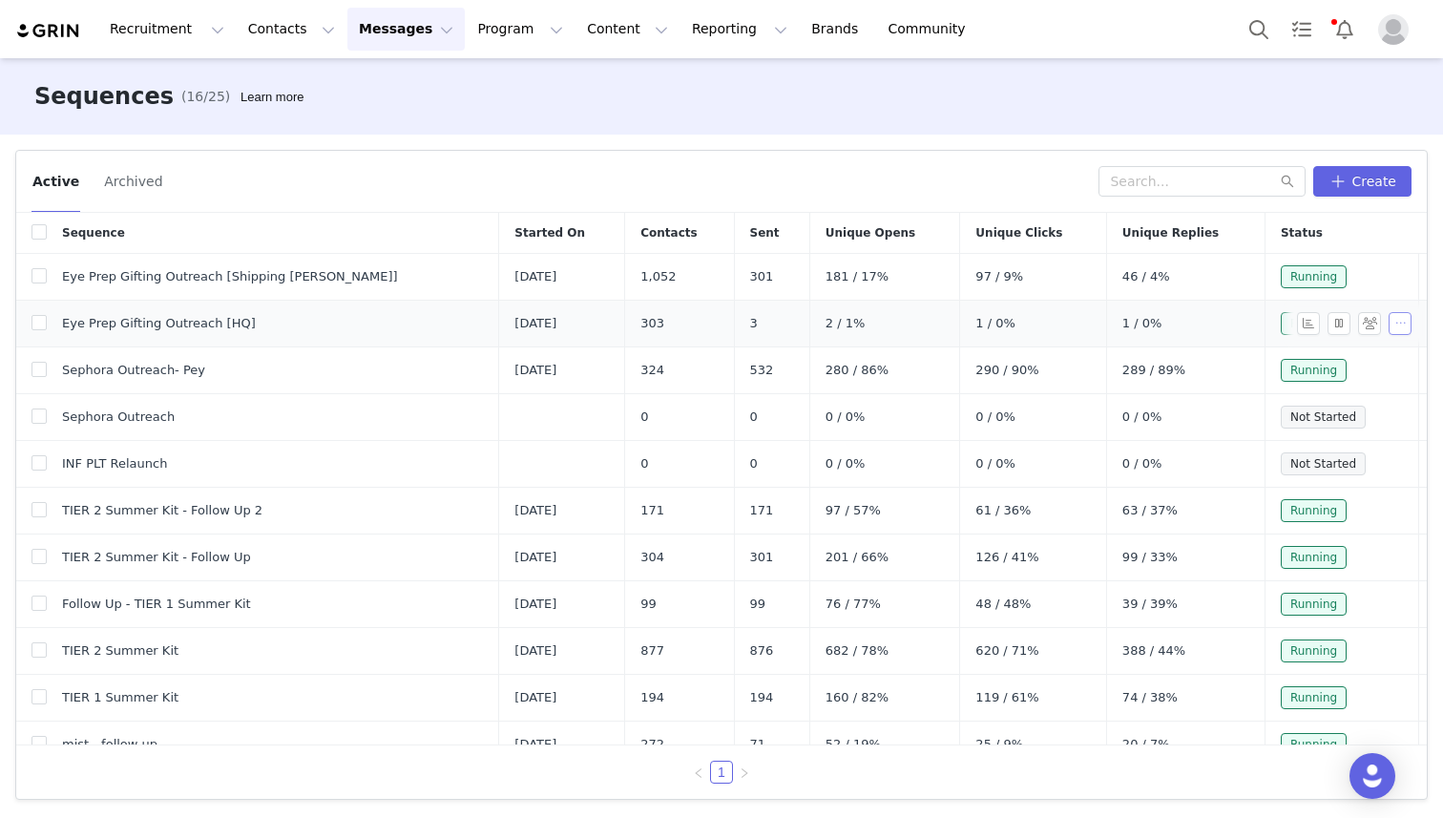
click at [1065, 326] on button "button" at bounding box center [1400, 323] width 23 height 23
click at [1065, 215] on div "Status" at bounding box center [1342, 233] width 154 height 40
click at [337, 307] on td "Eye Prep Gifting Outreach [HQ]" at bounding box center [273, 324] width 452 height 47
click at [198, 28] on button "Recruitment Recruitment" at bounding box center [166, 29] width 137 height 43
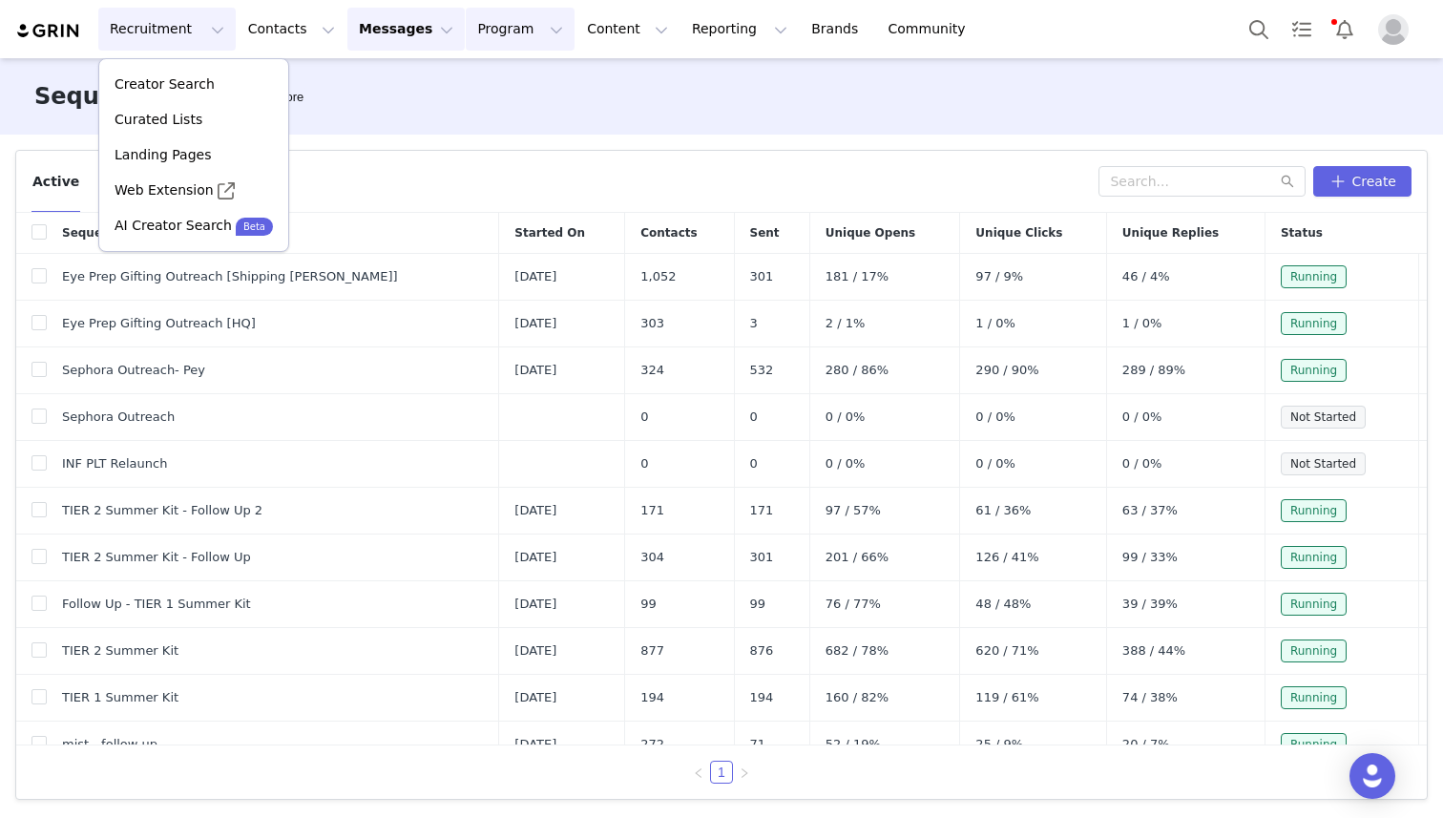
click at [475, 31] on button "Program Program" at bounding box center [520, 29] width 109 height 43
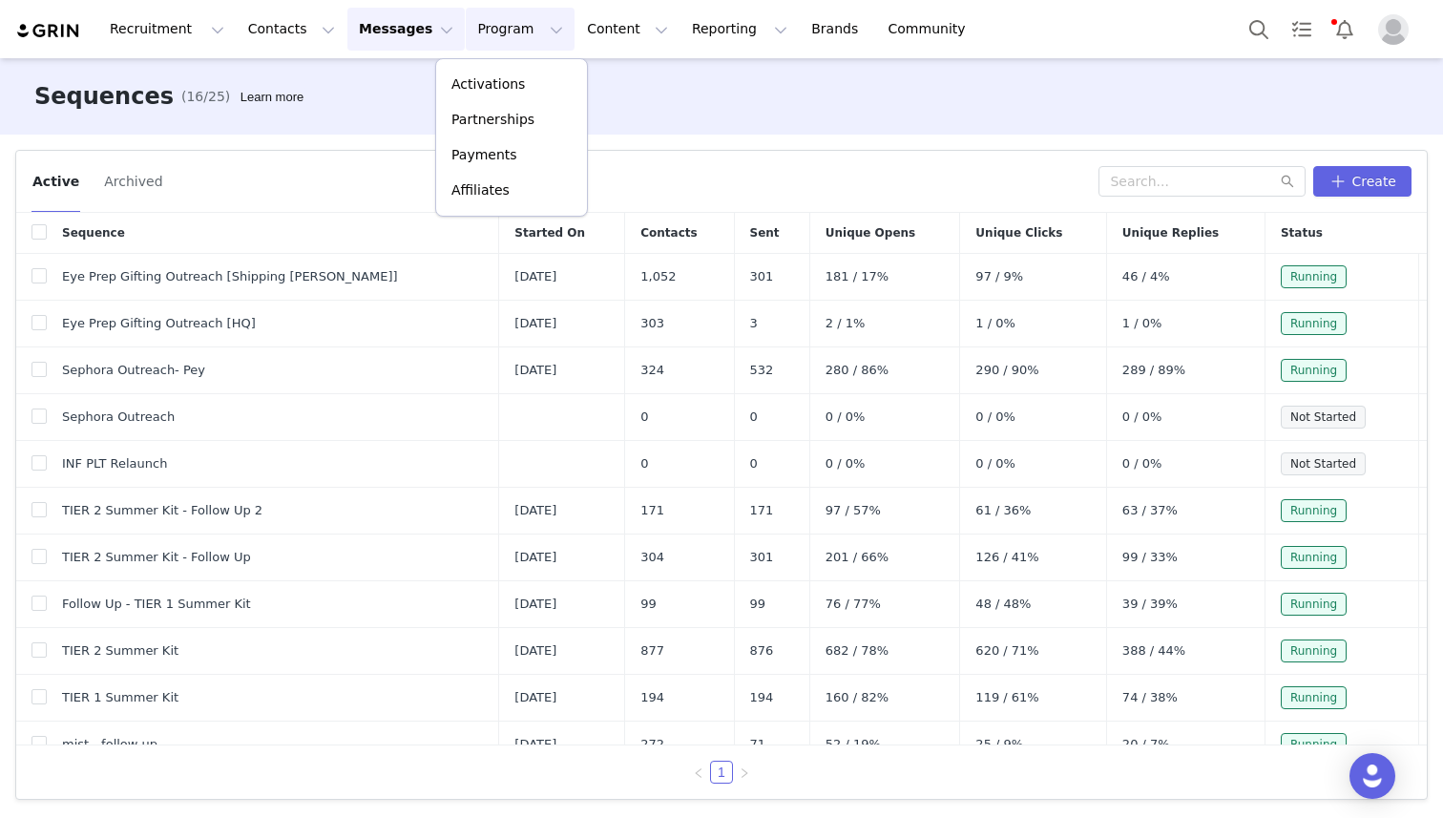
click at [1065, 32] on img "Profile" at bounding box center [1393, 29] width 31 height 31
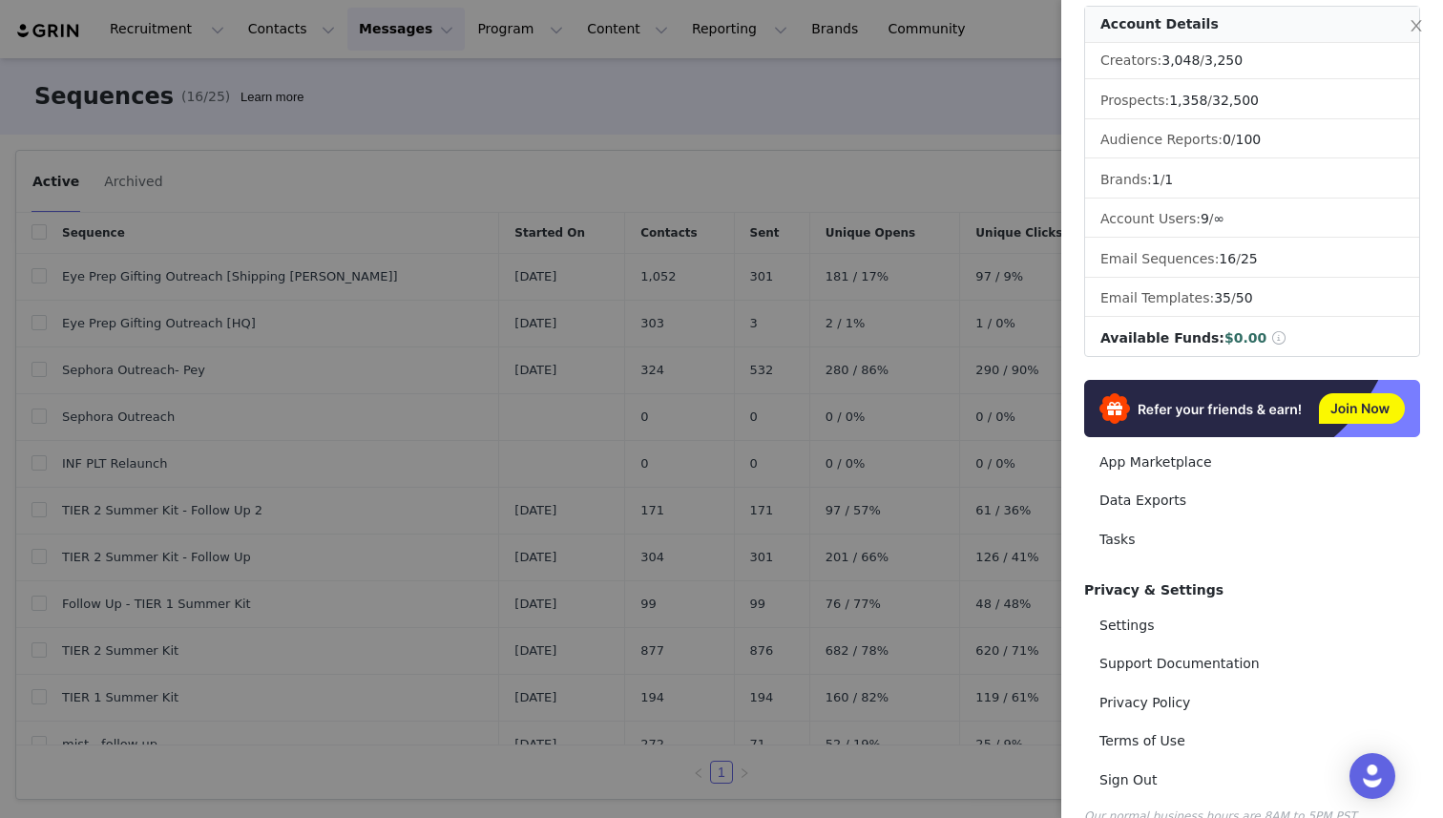
scroll to position [149, 0]
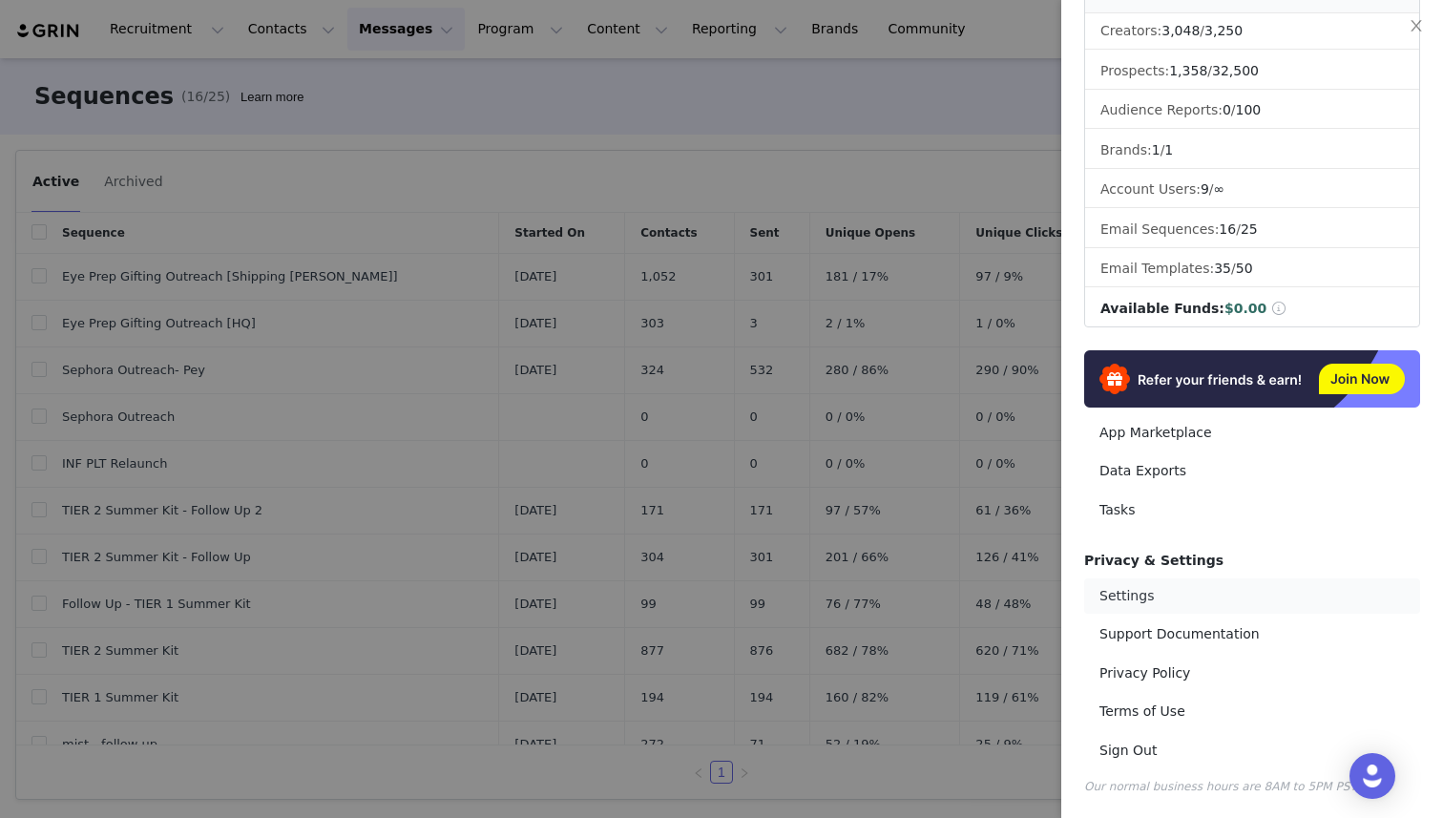
click at [1065, 583] on link "Settings" at bounding box center [1252, 595] width 336 height 35
select select "UTC"
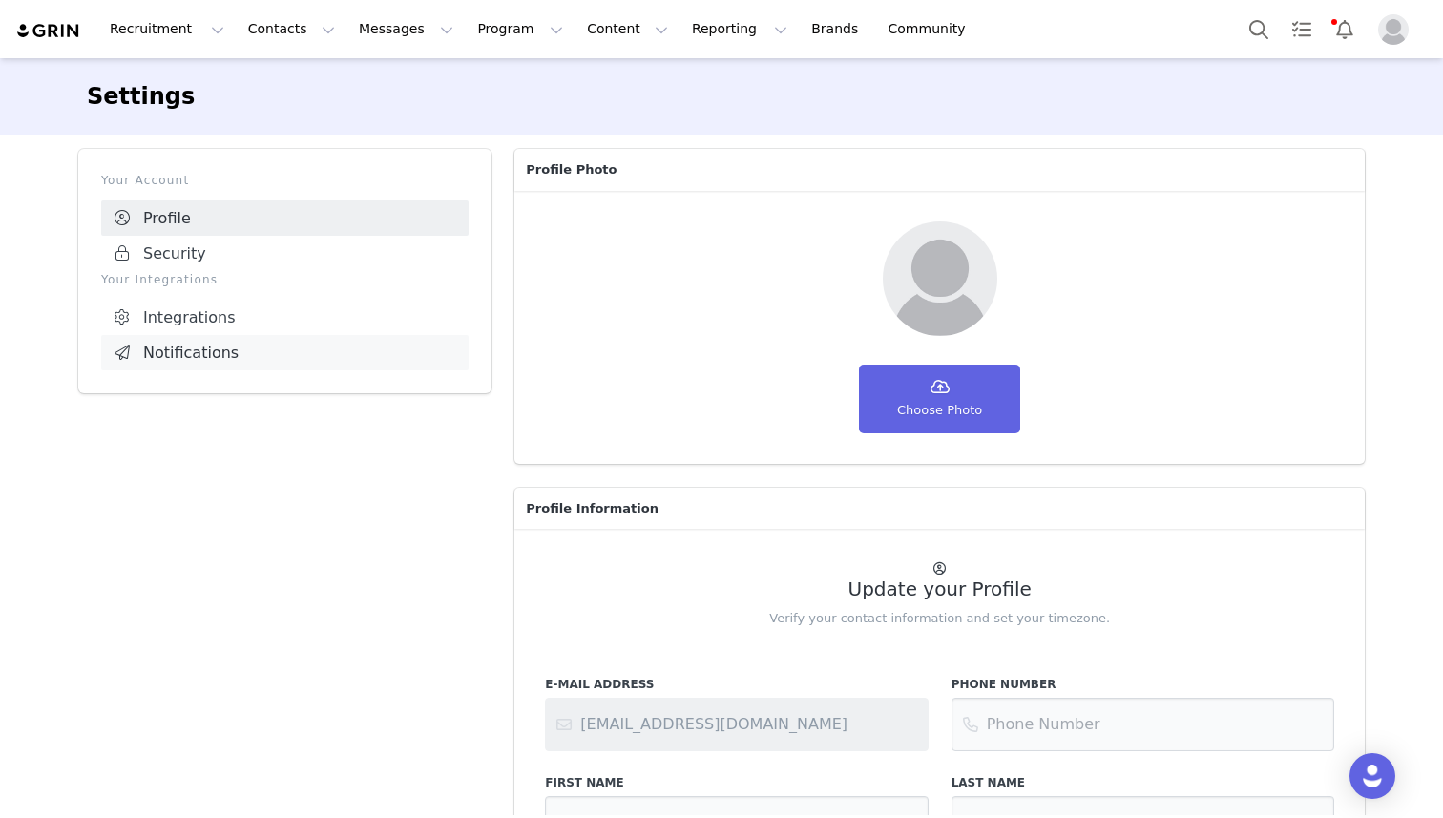
click at [215, 339] on link "Notifications" at bounding box center [284, 352] width 367 height 35
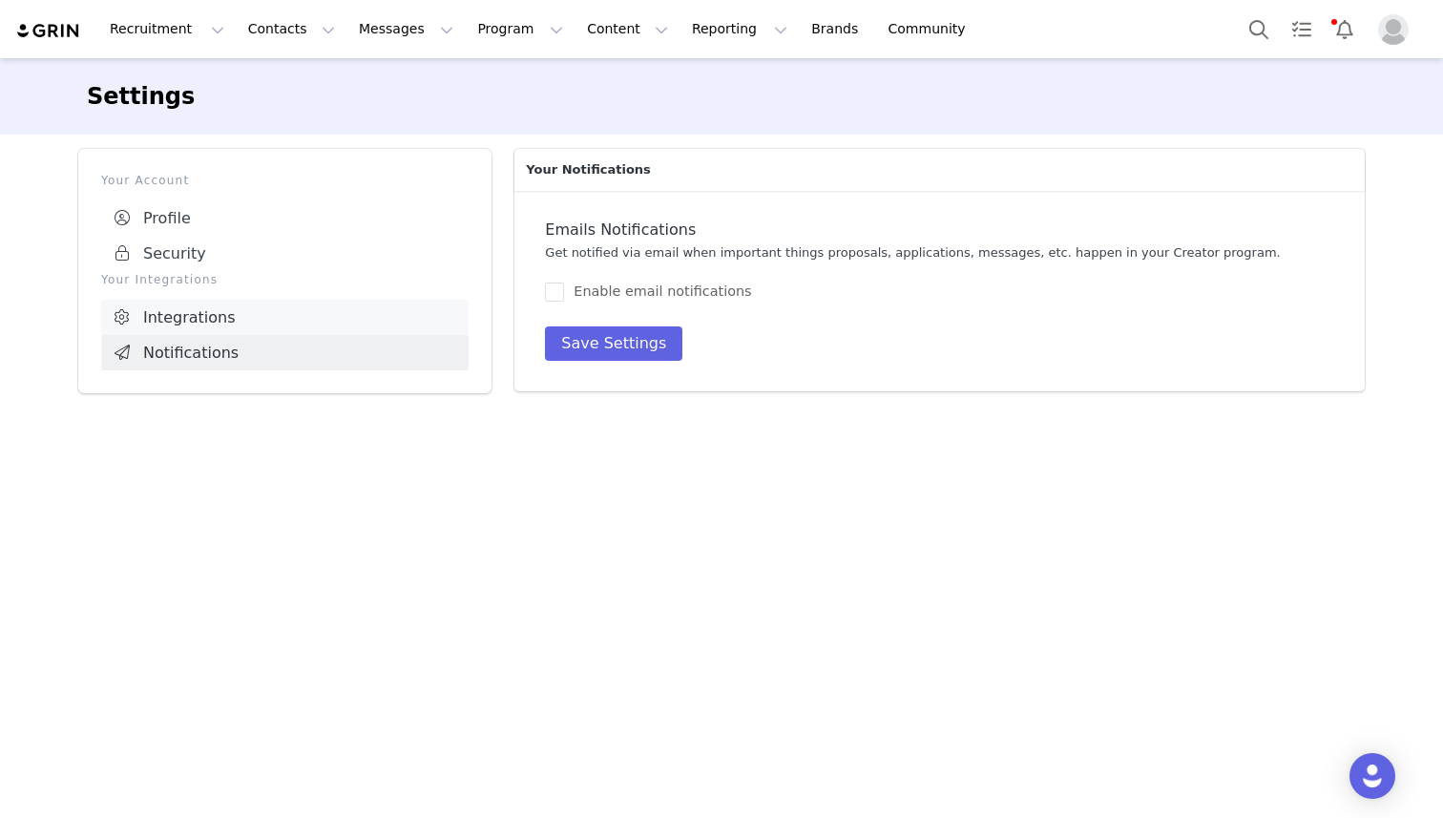
click at [225, 313] on link "Integrations" at bounding box center [284, 317] width 367 height 35
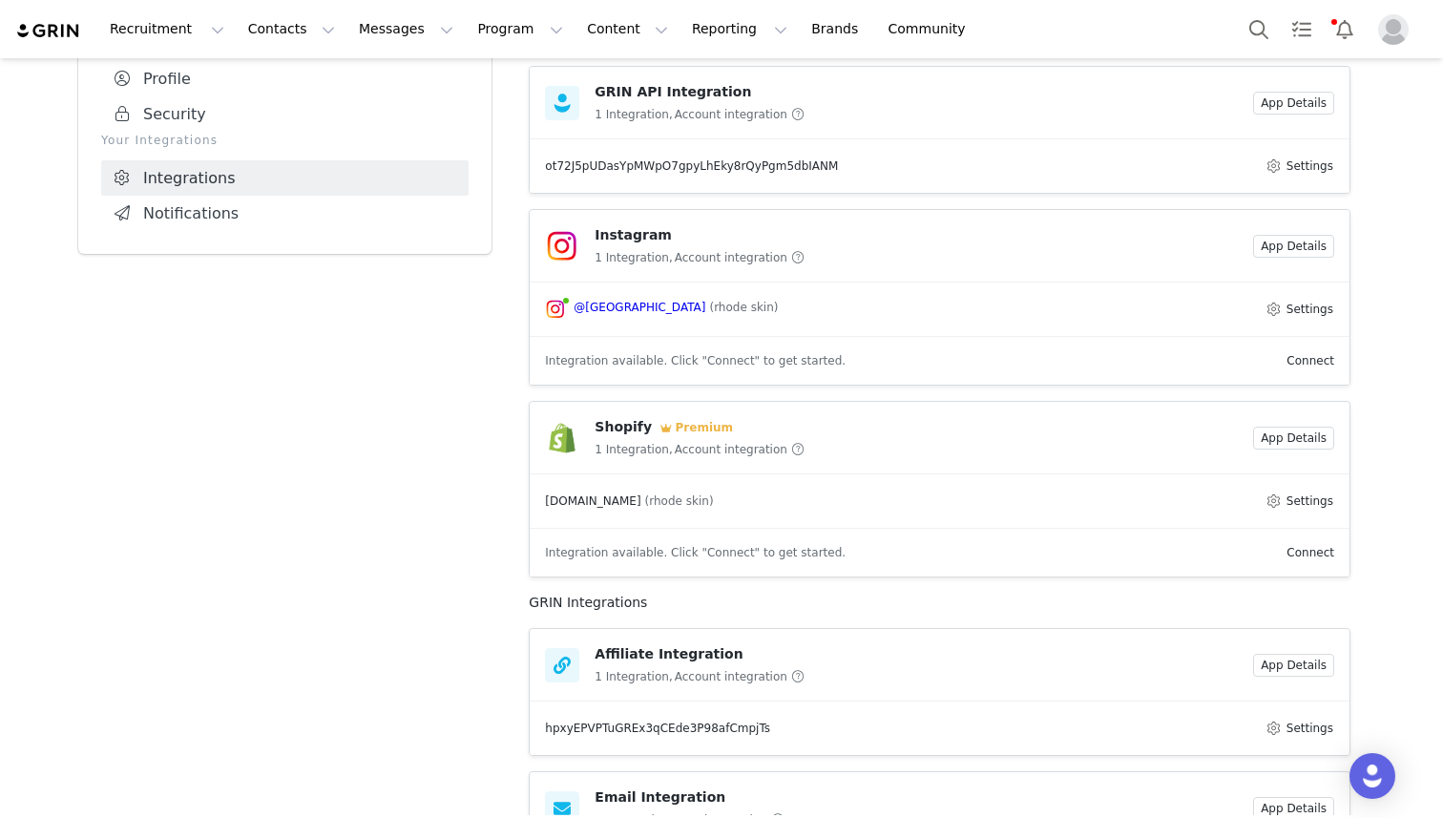
scroll to position [151, 0]
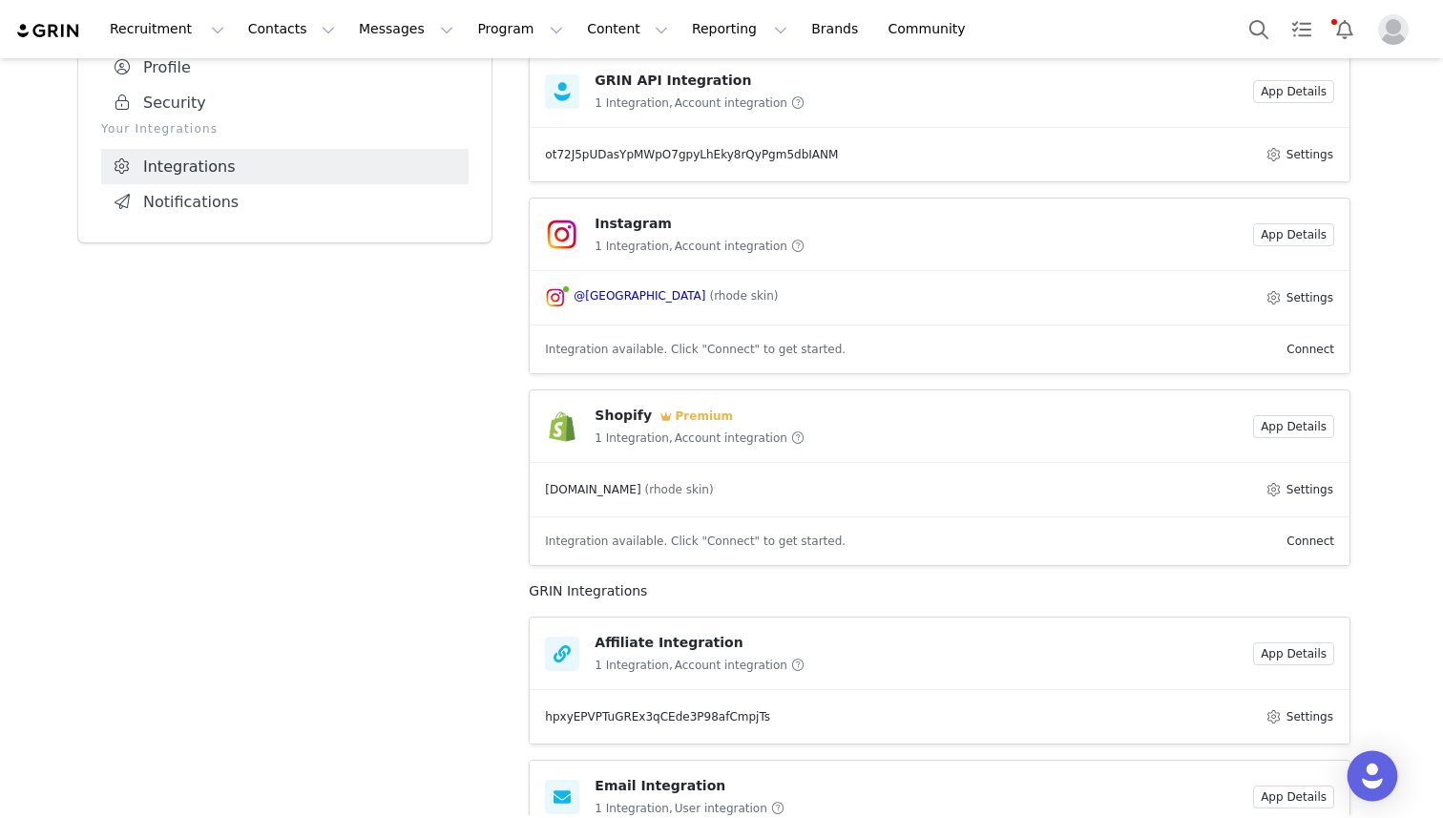
click at [1065, 744] on div "Open Intercom Messenger" at bounding box center [1372, 776] width 51 height 51
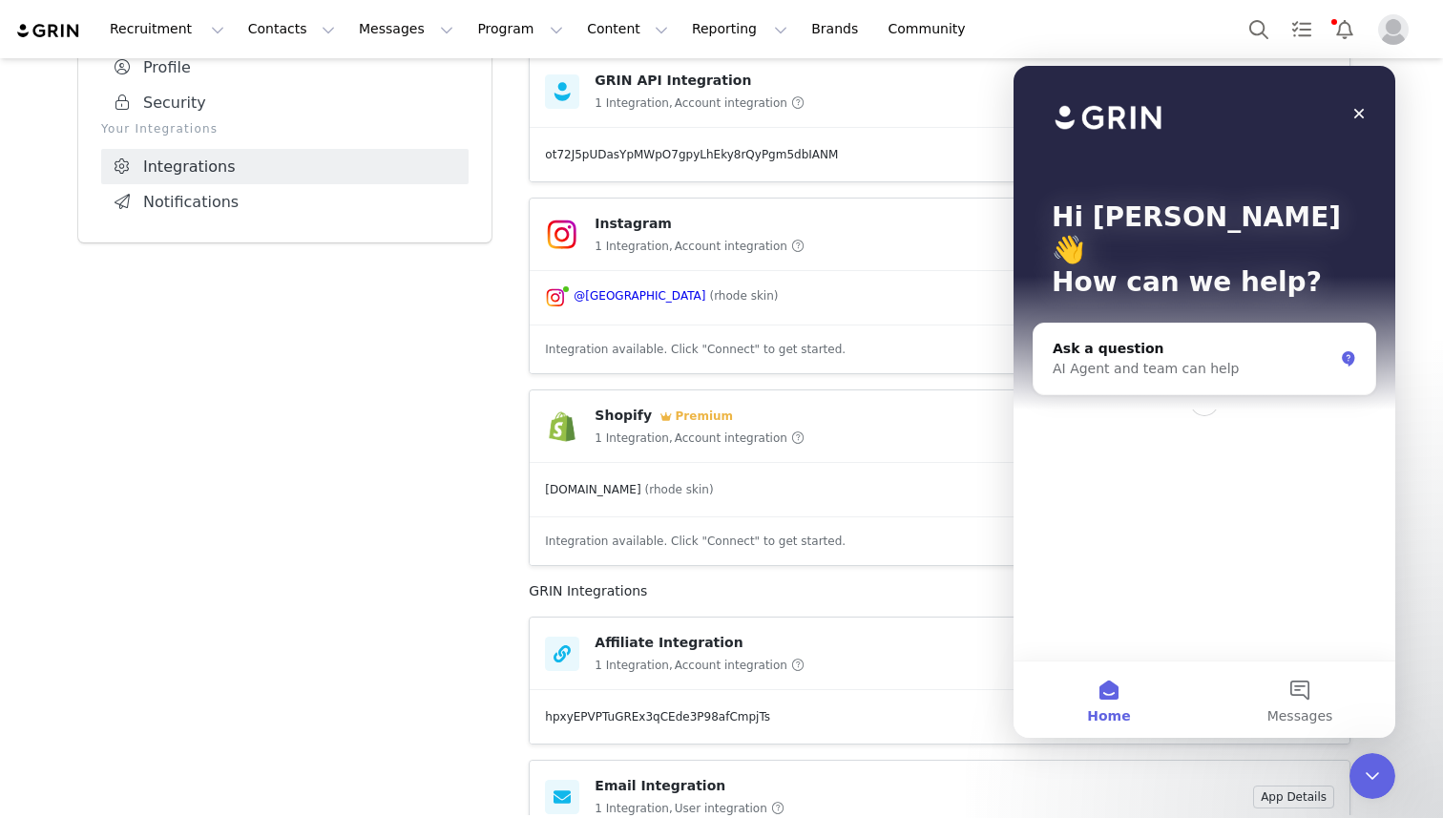
scroll to position [0, 0]
click at [1065, 359] on div "AI Agent and team can help" at bounding box center [1193, 369] width 281 height 20
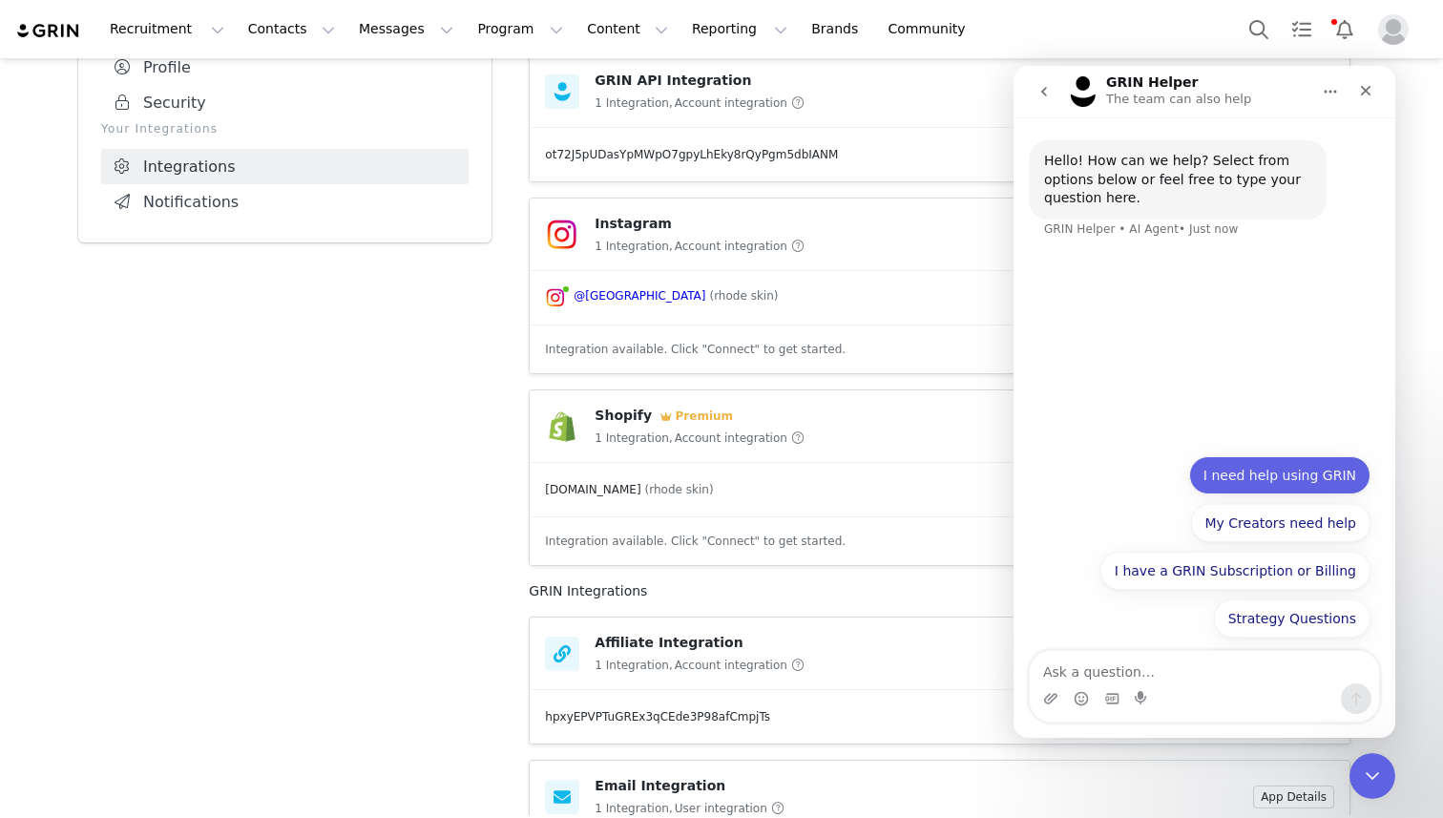
click at [1065, 478] on button "I need help using GRIN" at bounding box center [1279, 475] width 181 height 38
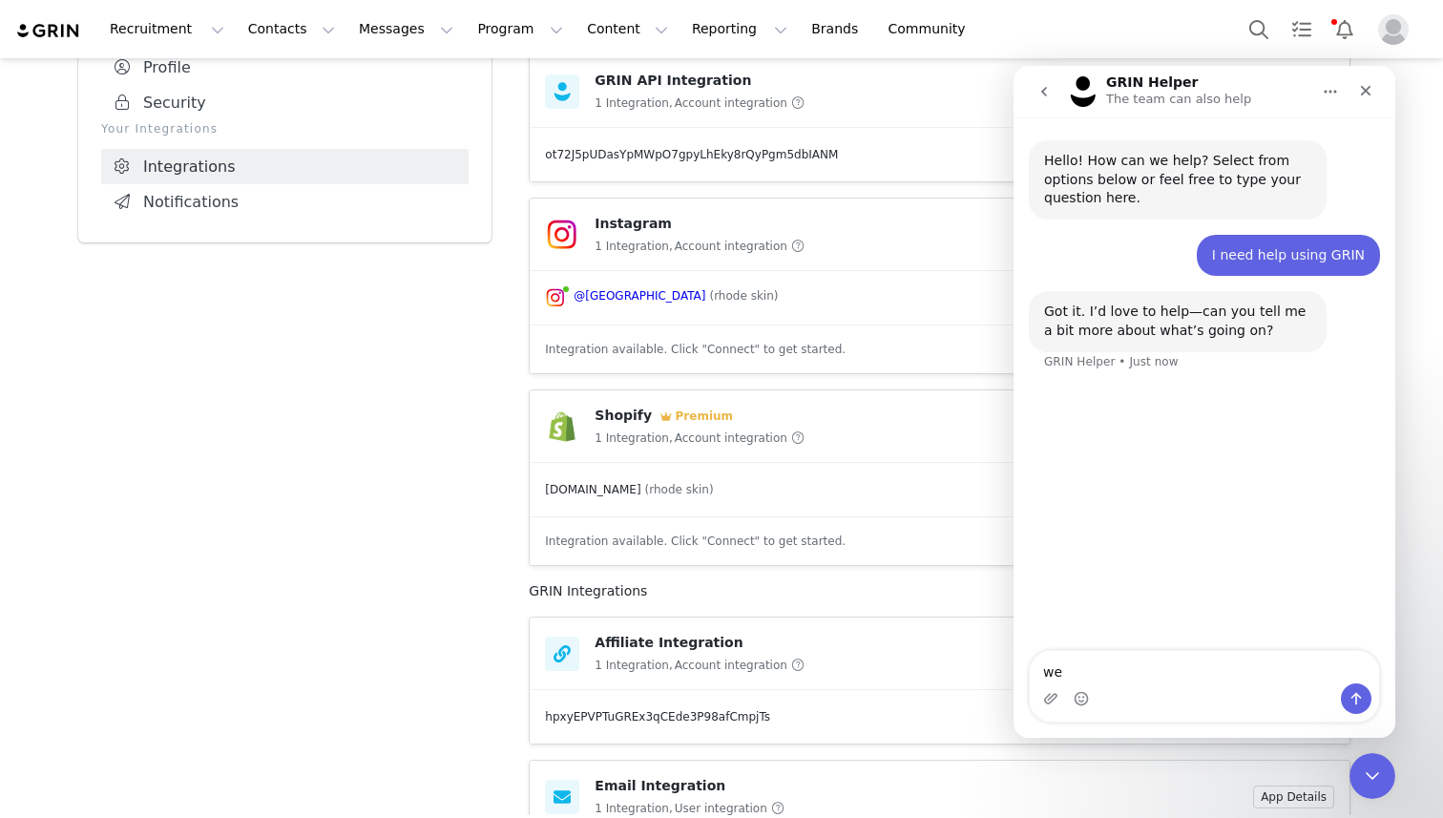
type textarea "w"
type textarea "emails wont send"
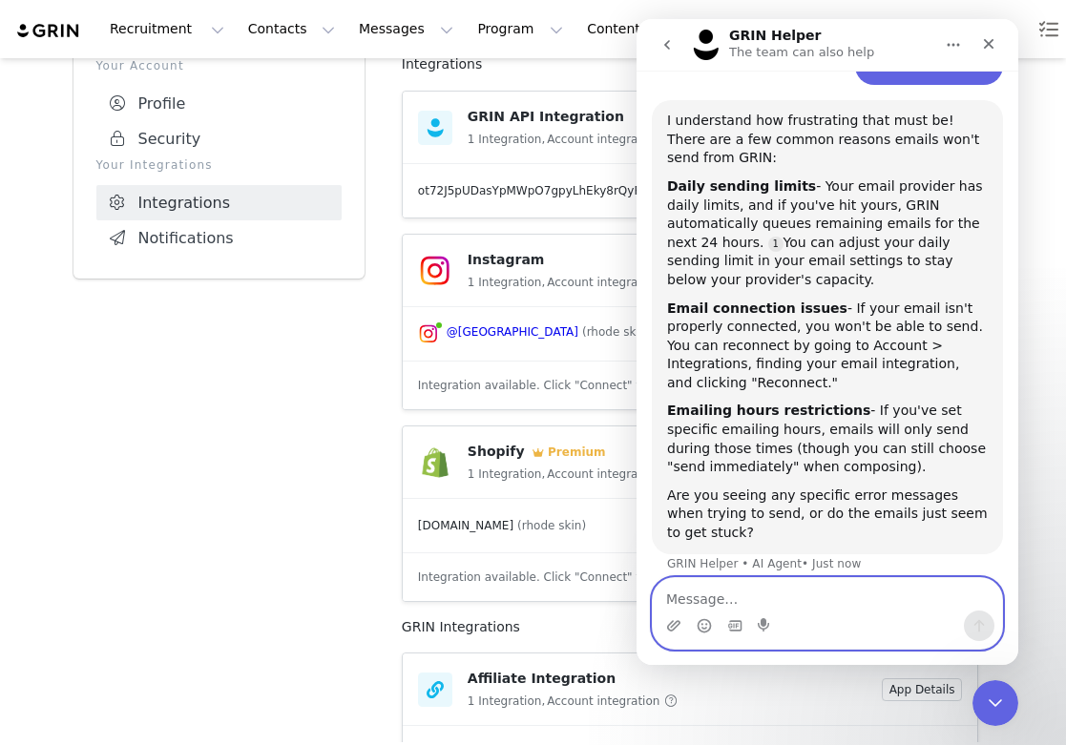
scroll to position [115, 0]
drag, startPoint x: 665, startPoint y: 183, endPoint x: 966, endPoint y: 263, distance: 311.1
click at [966, 263] on div "I understand how frustrating that must be! There are a few common reasons email…" at bounding box center [827, 326] width 351 height 453
copy div "Daily sending limits - Your email provider has daily limits, and if you've hit …"
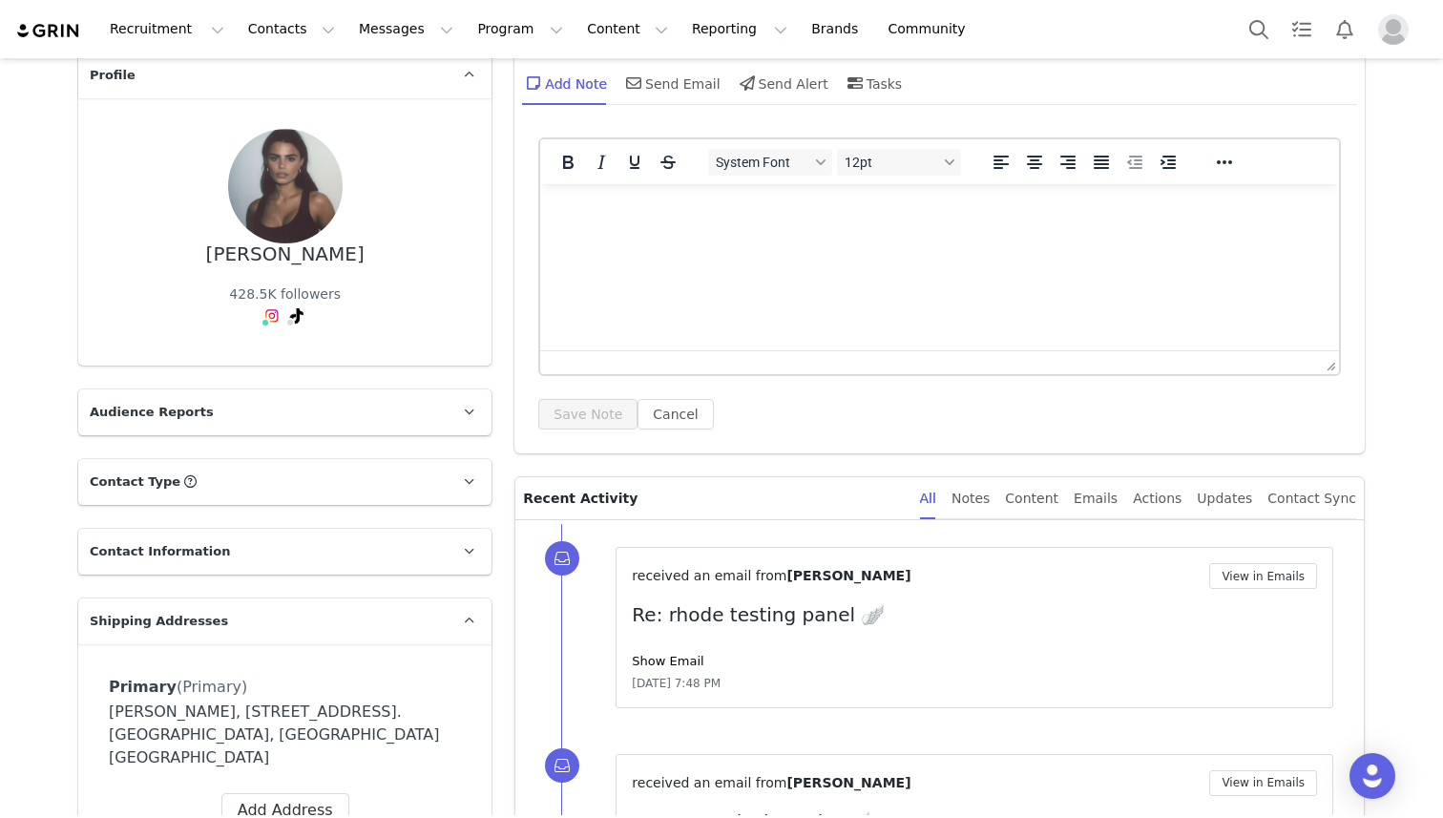
scroll to position [95, 0]
click at [266, 485] on p "Contact Type Contact type can be Creator, Prospect, Application, or Manager." at bounding box center [261, 483] width 367 height 46
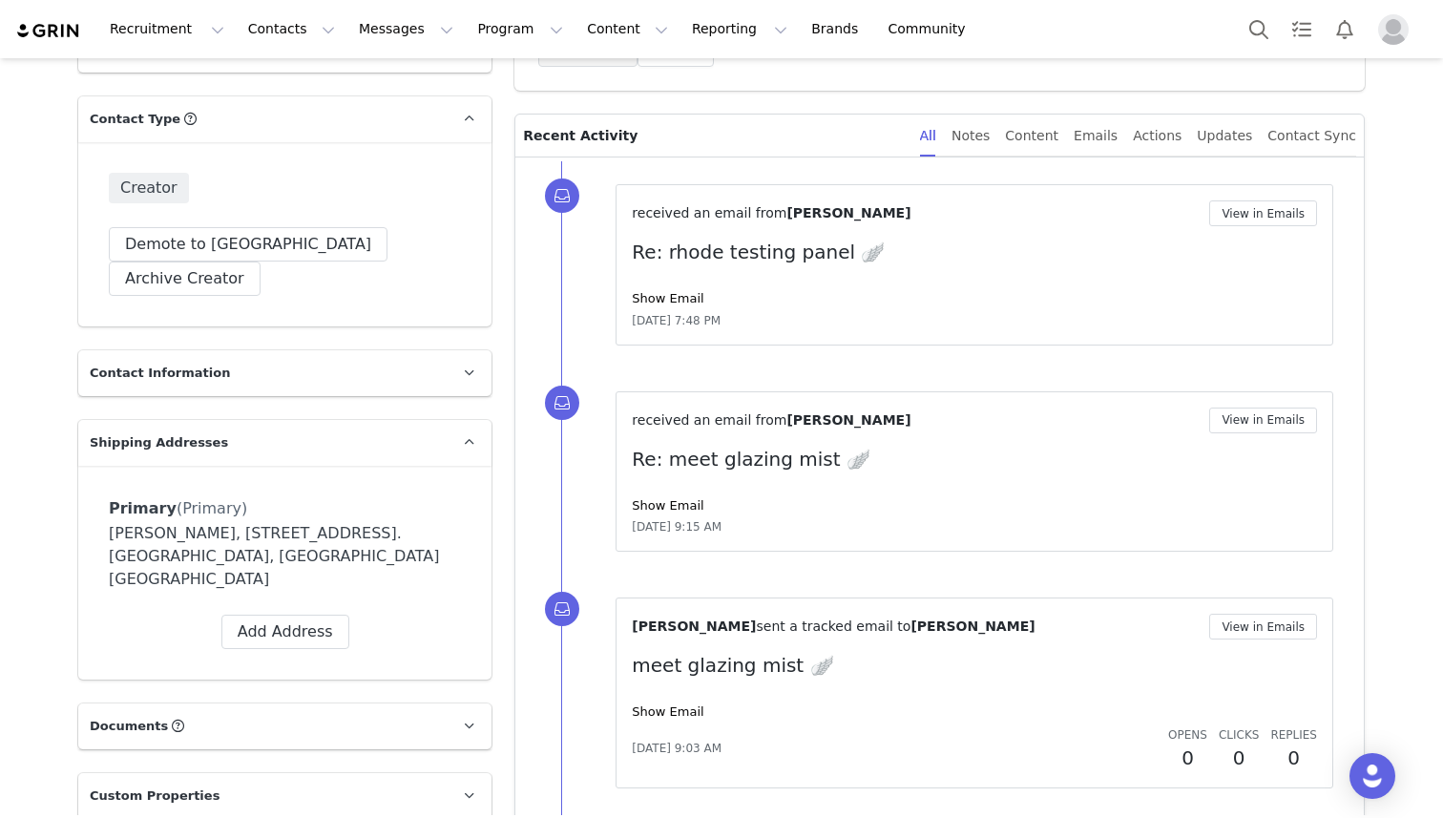
scroll to position [460, 0]
click at [260, 356] on p "Contact Information" at bounding box center [261, 372] width 367 height 46
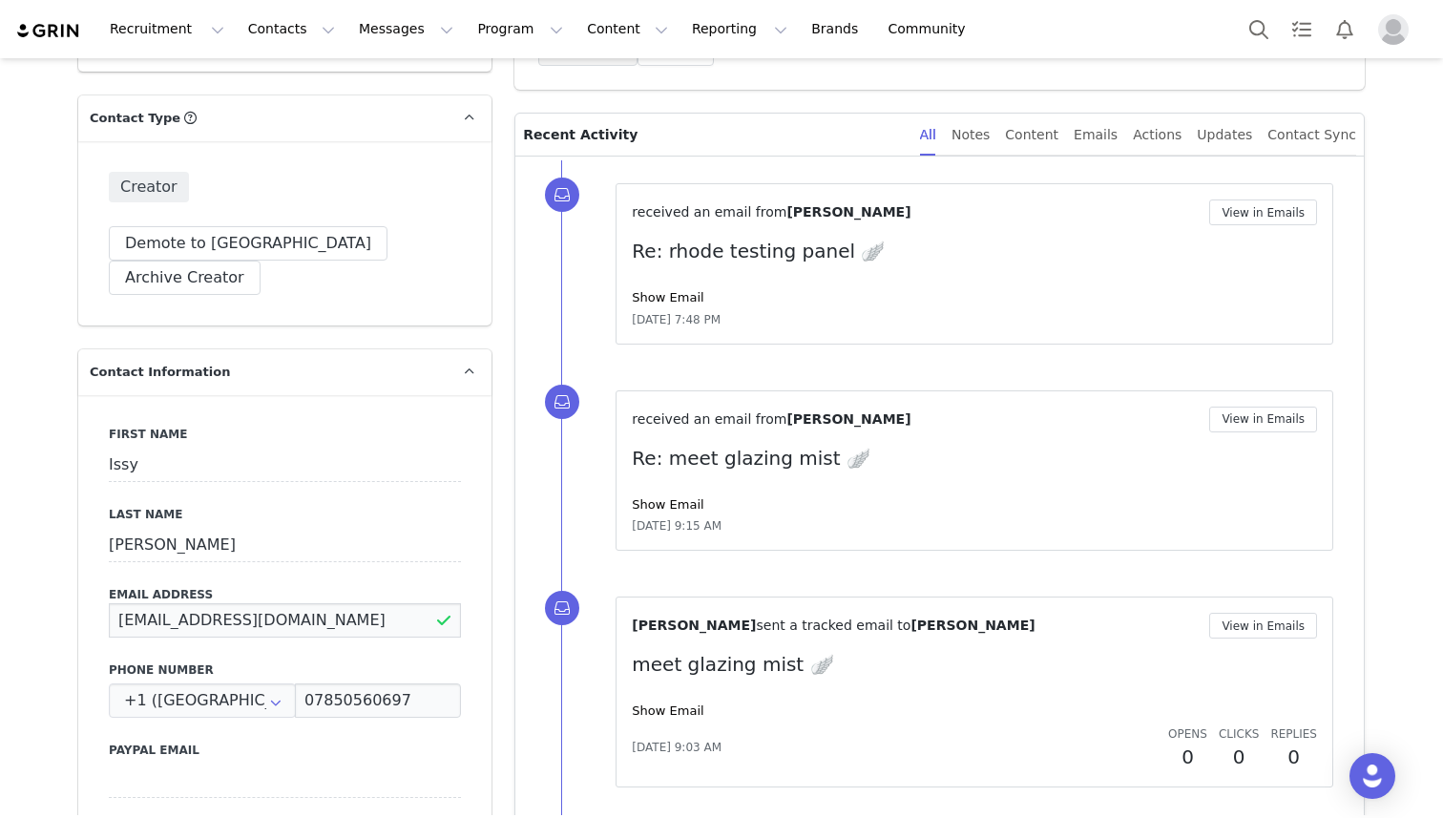
drag, startPoint x: 244, startPoint y: 586, endPoint x: 103, endPoint y: 585, distance: 141.2
click at [103, 586] on div "First Name Issy Last Name [PERSON_NAME] Email Address [EMAIL_ADDRESS][DOMAIN_NA…" at bounding box center [284, 744] width 413 height 698
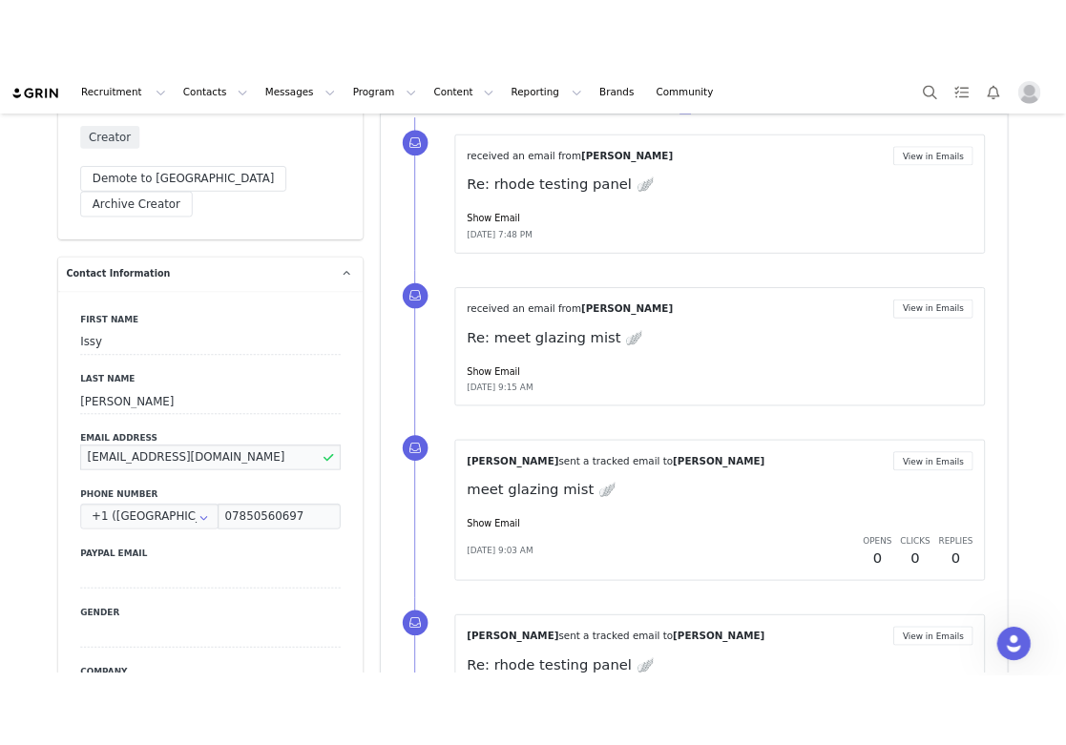
scroll to position [567, 0]
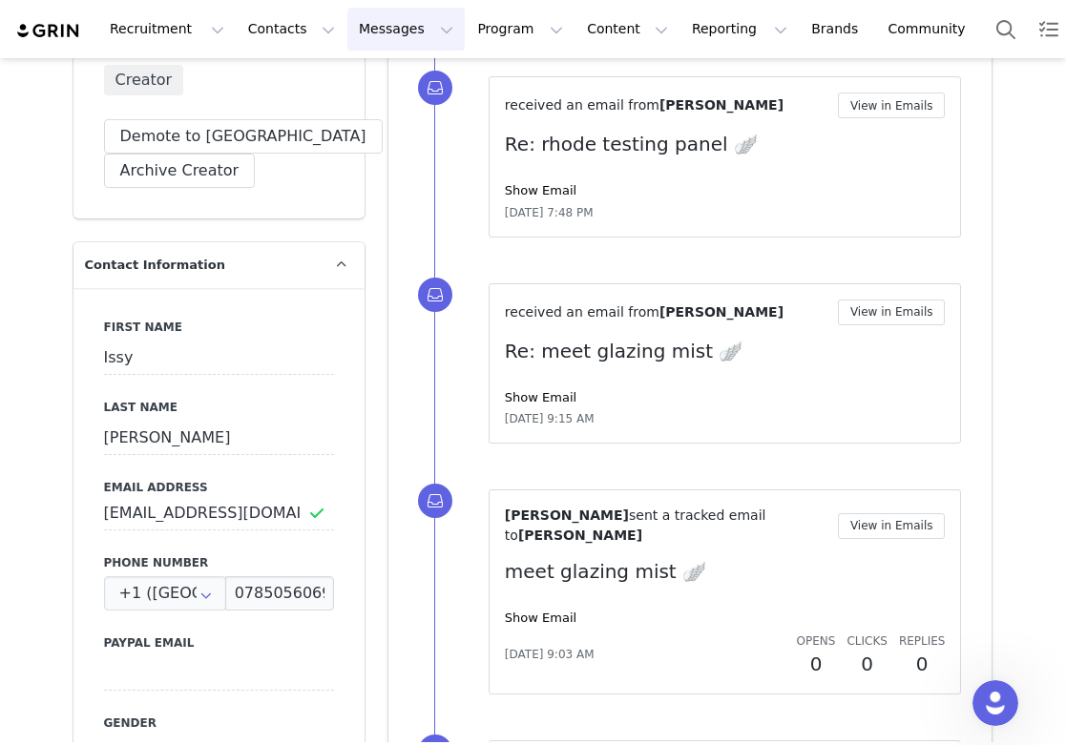
click at [392, 35] on button "Messages Messages" at bounding box center [405, 29] width 117 height 43
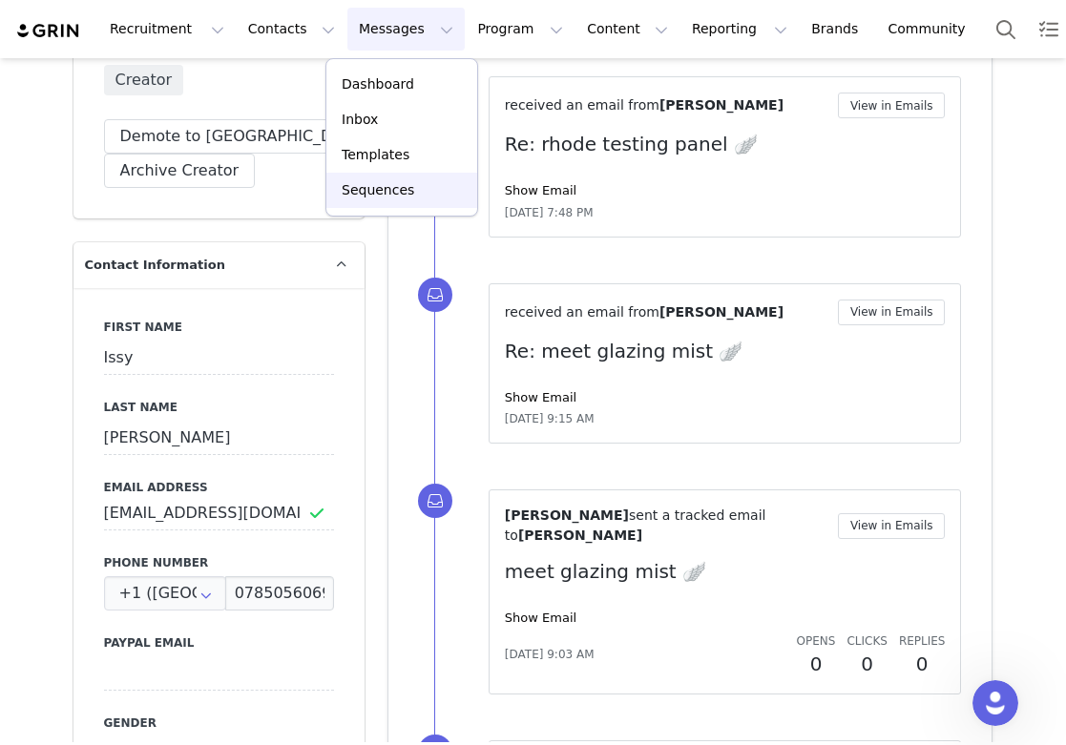
click at [419, 189] on div "Sequences" at bounding box center [402, 190] width 128 height 20
